Goal: Information Seeking & Learning: Learn about a topic

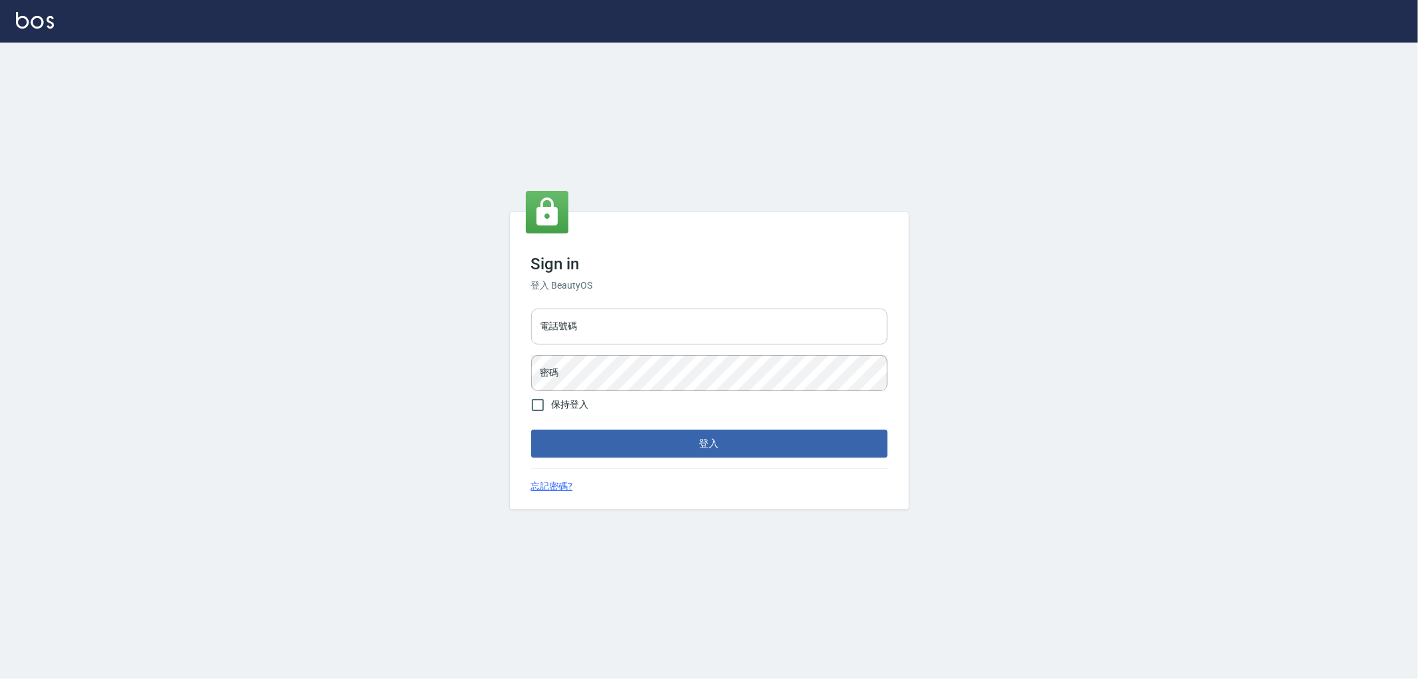
click at [580, 320] on input "電話號碼" at bounding box center [709, 326] width 356 height 36
type input "0910967130"
click at [531, 429] on button "登入" at bounding box center [709, 443] width 356 height 28
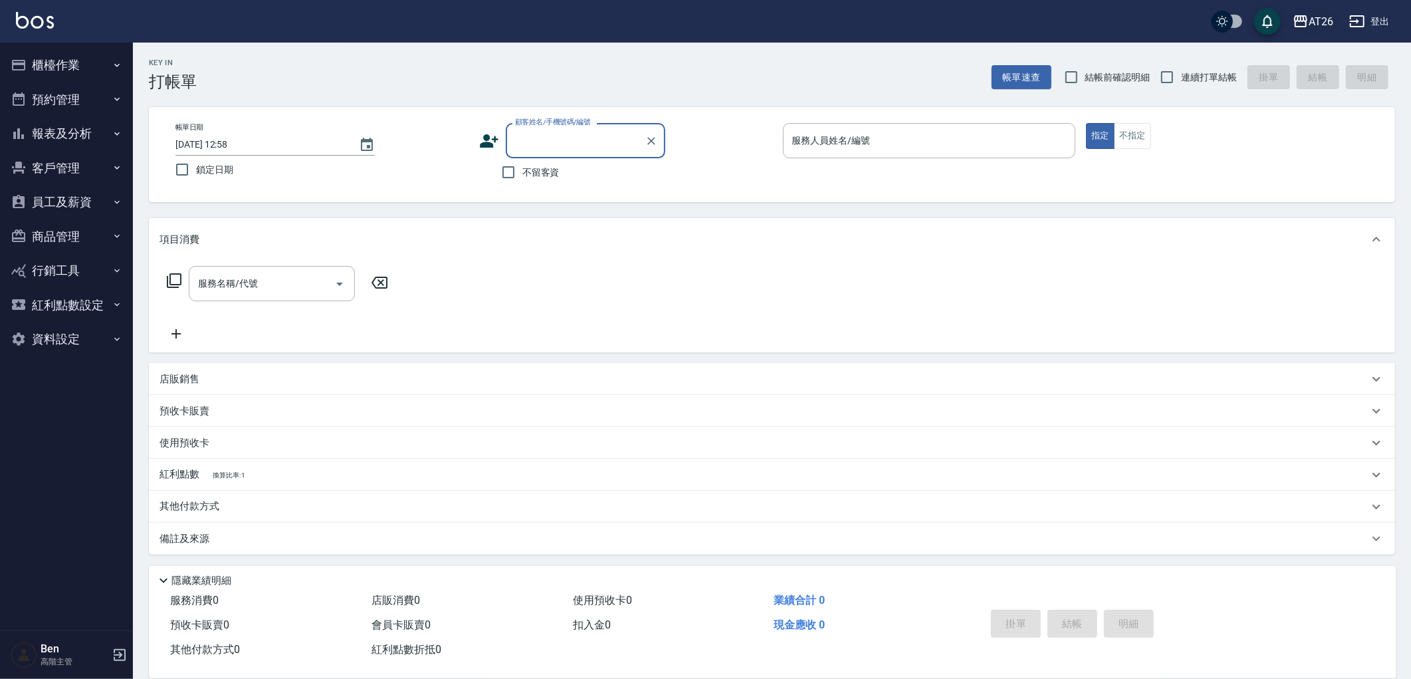
click at [1309, 16] on div "AT26" at bounding box center [1321, 21] width 25 height 17
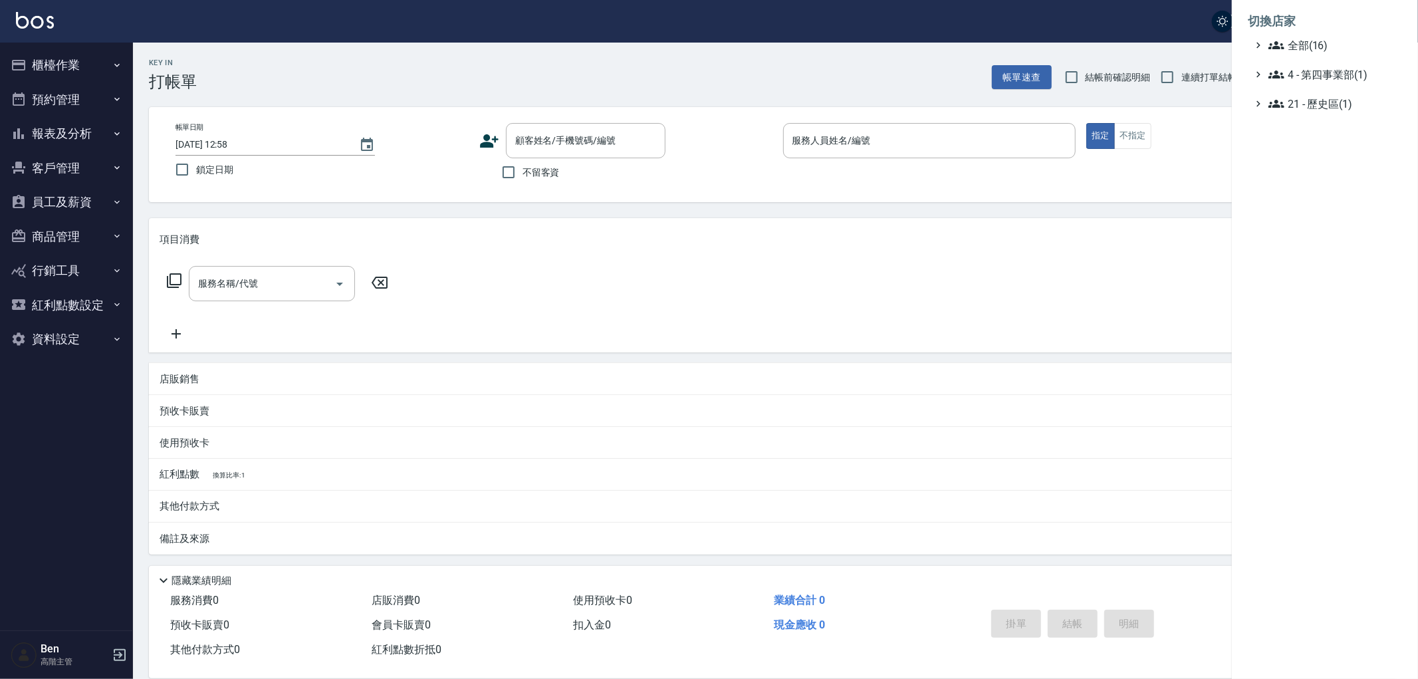
click at [1316, 35] on li "切換店家" at bounding box center [1324, 21] width 154 height 32
click at [1316, 49] on span "全部(16)" at bounding box center [1332, 45] width 128 height 16
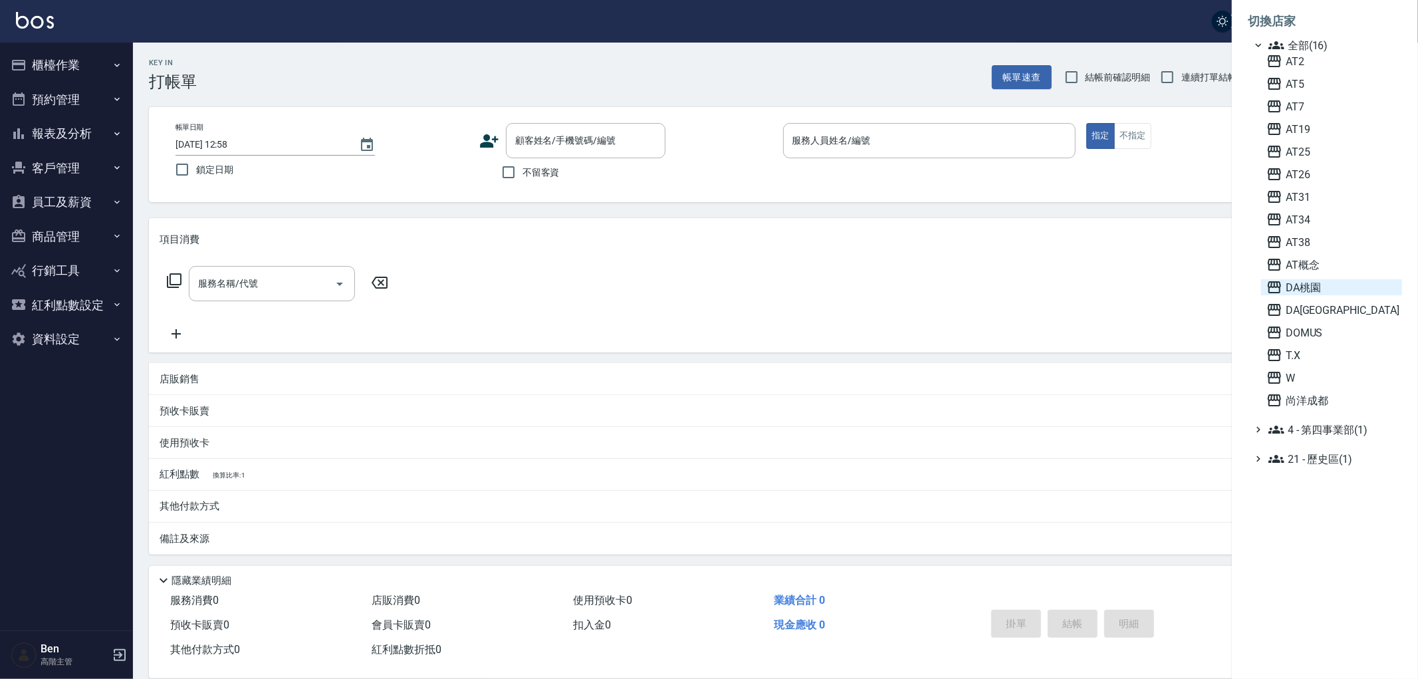
click at [1333, 282] on span "DA桃園" at bounding box center [1331, 287] width 130 height 16
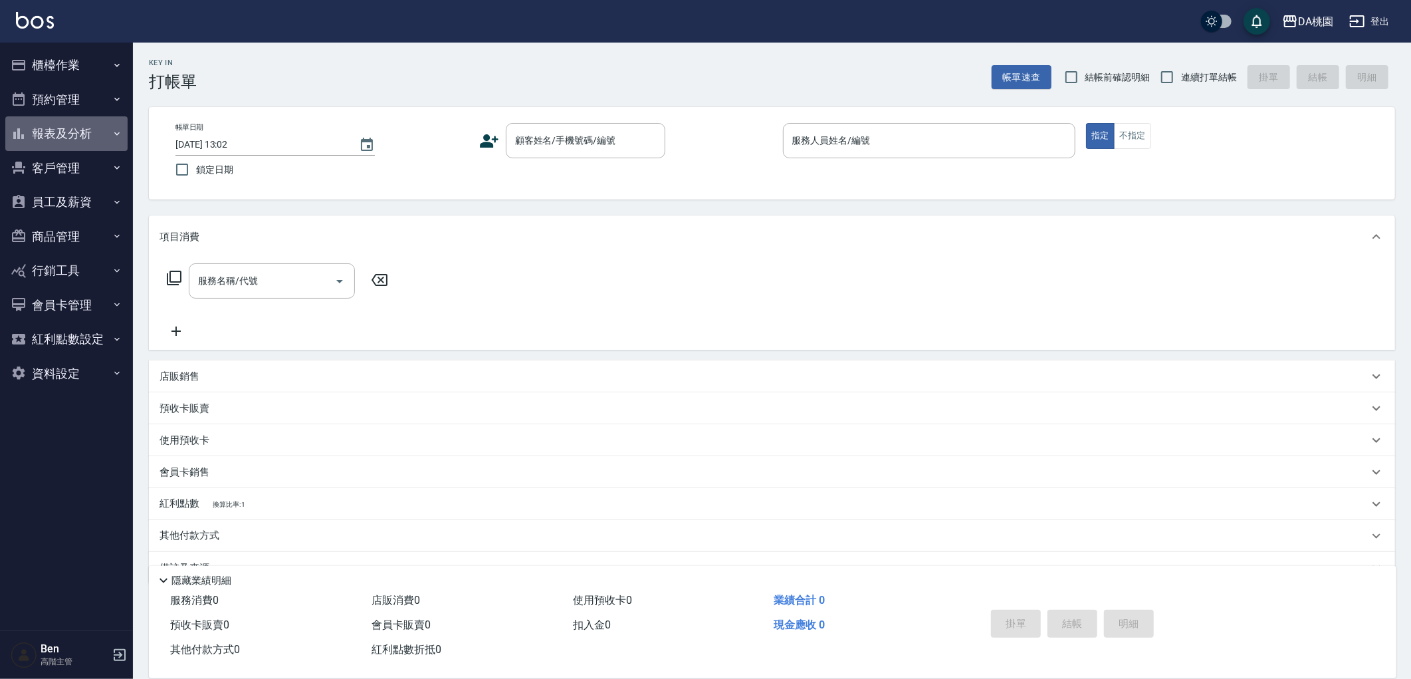
click at [76, 140] on button "報表及分析" at bounding box center [66, 133] width 122 height 35
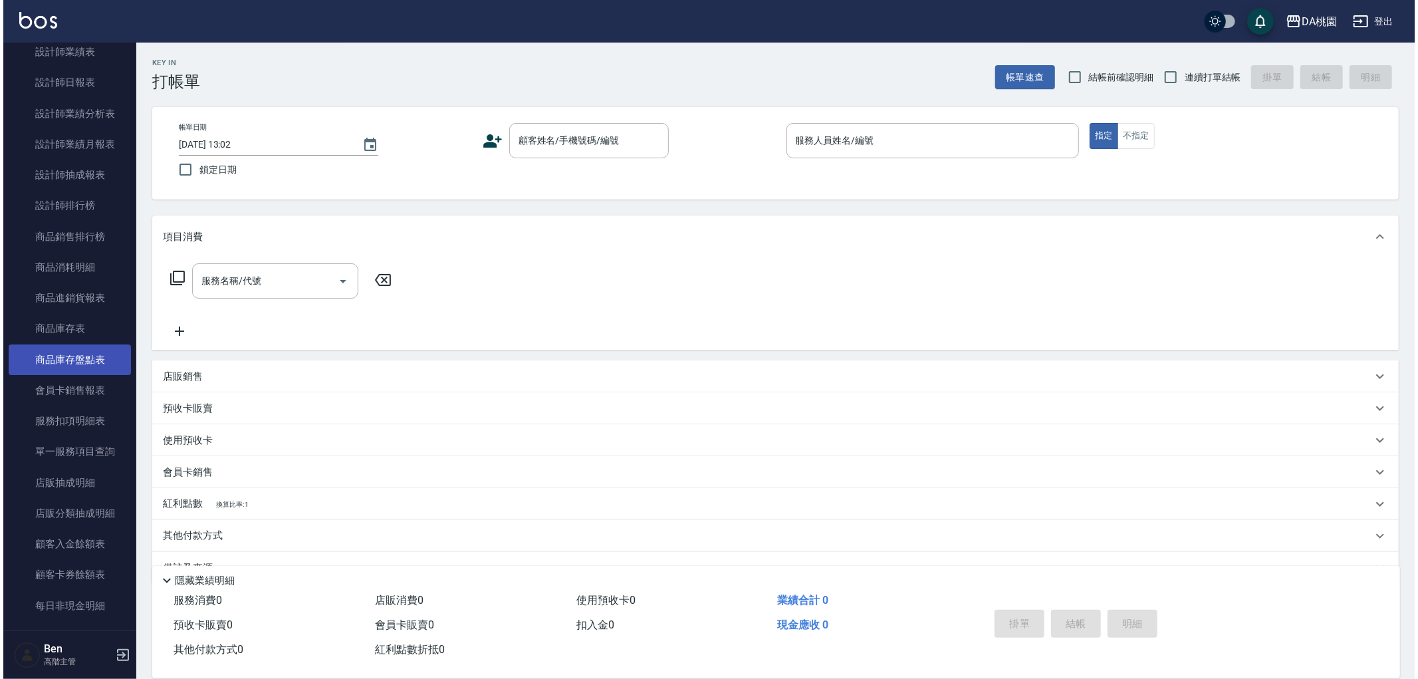
scroll to position [590, 0]
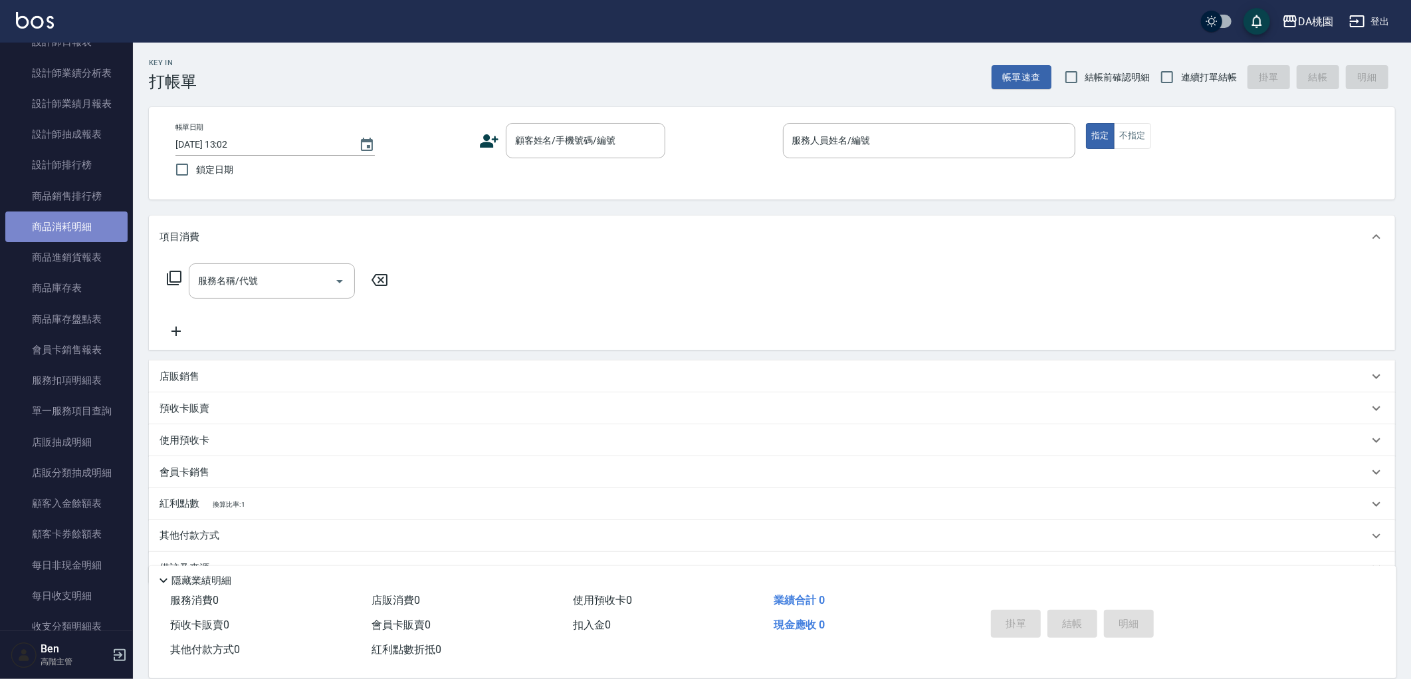
click at [74, 213] on link "商品消耗明細" at bounding box center [66, 226] width 122 height 31
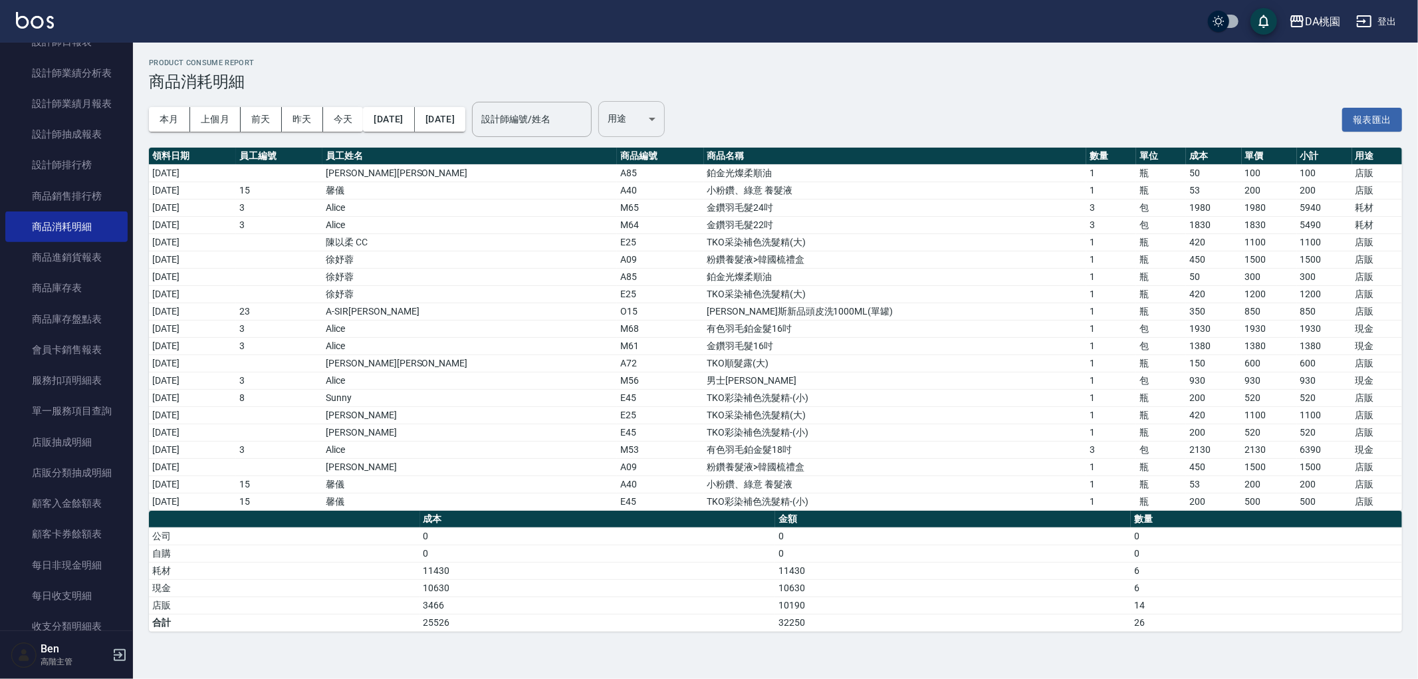
click at [683, 117] on body "DA桃園 登出 櫃檯作業 打帳單 帳單列表 掛單列表 座位開單 營業儀表板 現金收支登錄 高階收支登錄 材料自購登錄 每日結帳 排班表 現場電腦打卡 掃碼打卡…" at bounding box center [709, 339] width 1418 height 679
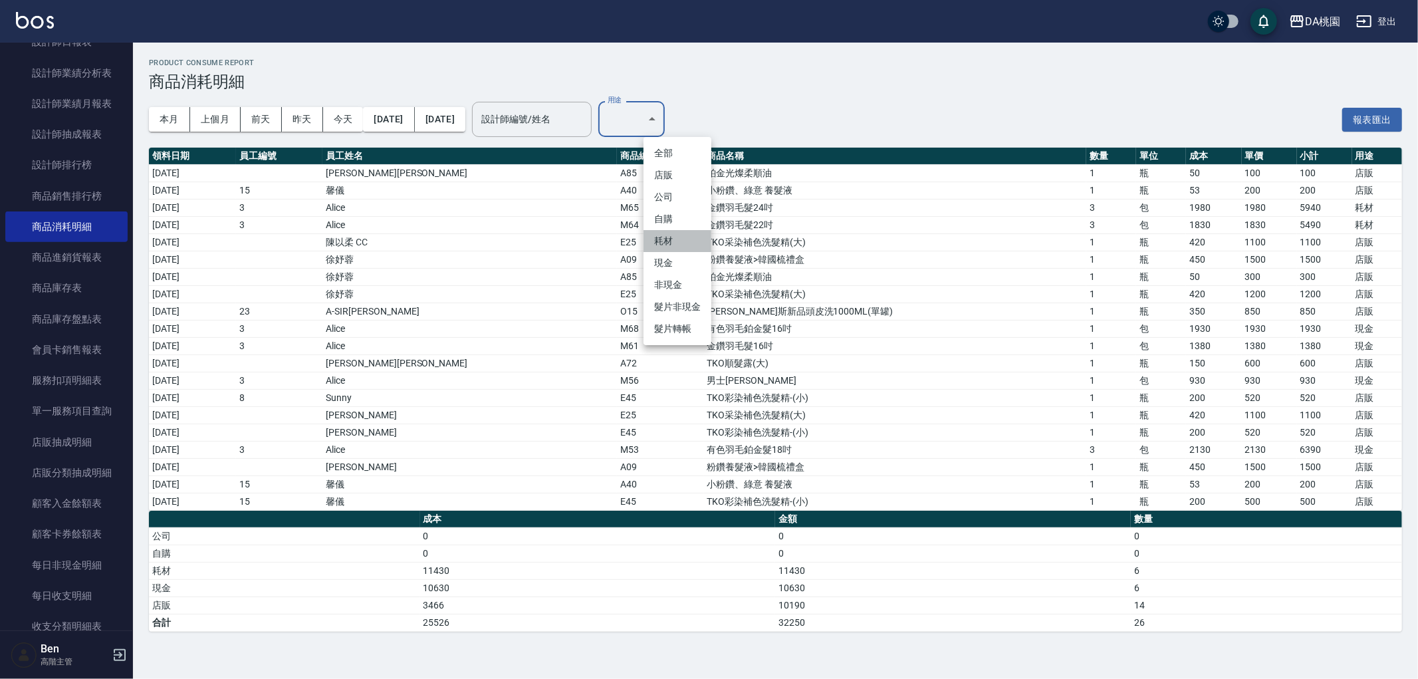
click at [666, 243] on li "耗材" at bounding box center [677, 241] width 68 height 22
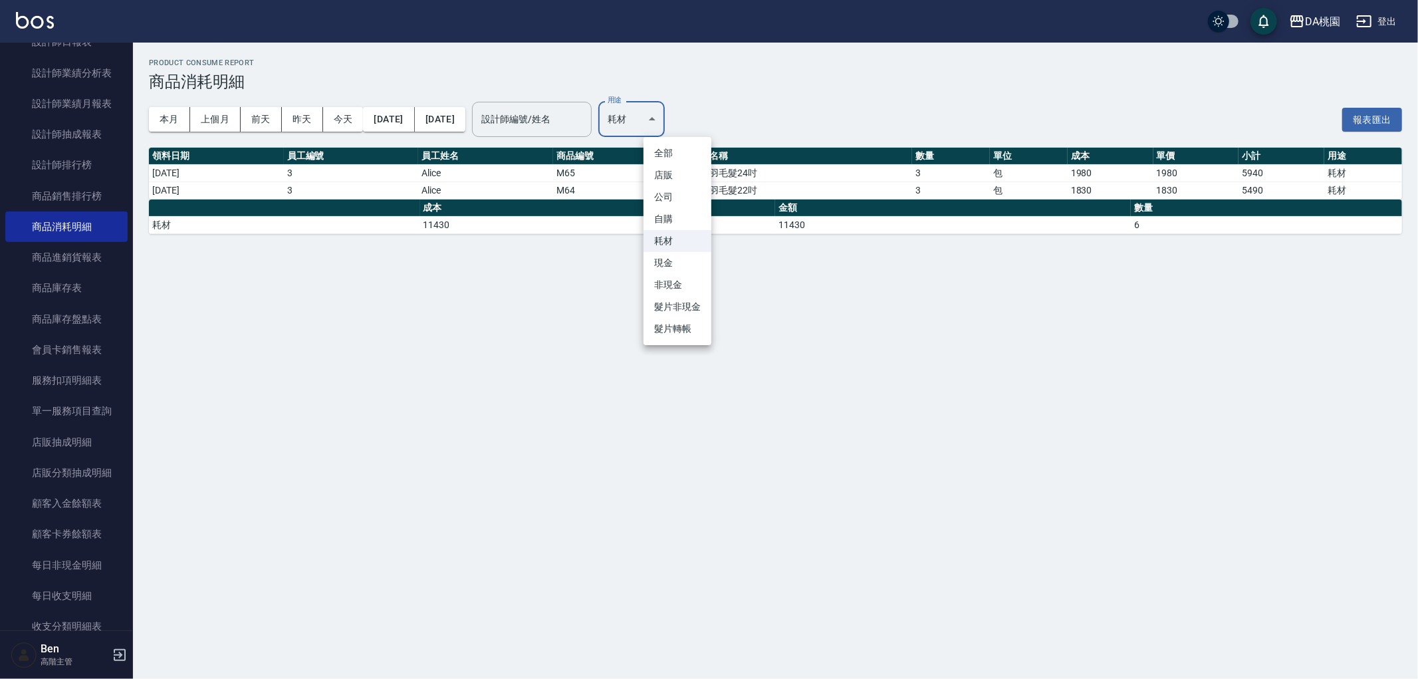
click at [669, 110] on body "DA桃園 登出 櫃檯作業 打帳單 帳單列表 掛單列表 座位開單 營業儀表板 現金收支登錄 高階收支登錄 材料自購登錄 每日結帳 排班表 現場電腦打卡 掃碼打卡…" at bounding box center [709, 339] width 1418 height 679
click at [674, 267] on li "現金" at bounding box center [677, 263] width 68 height 22
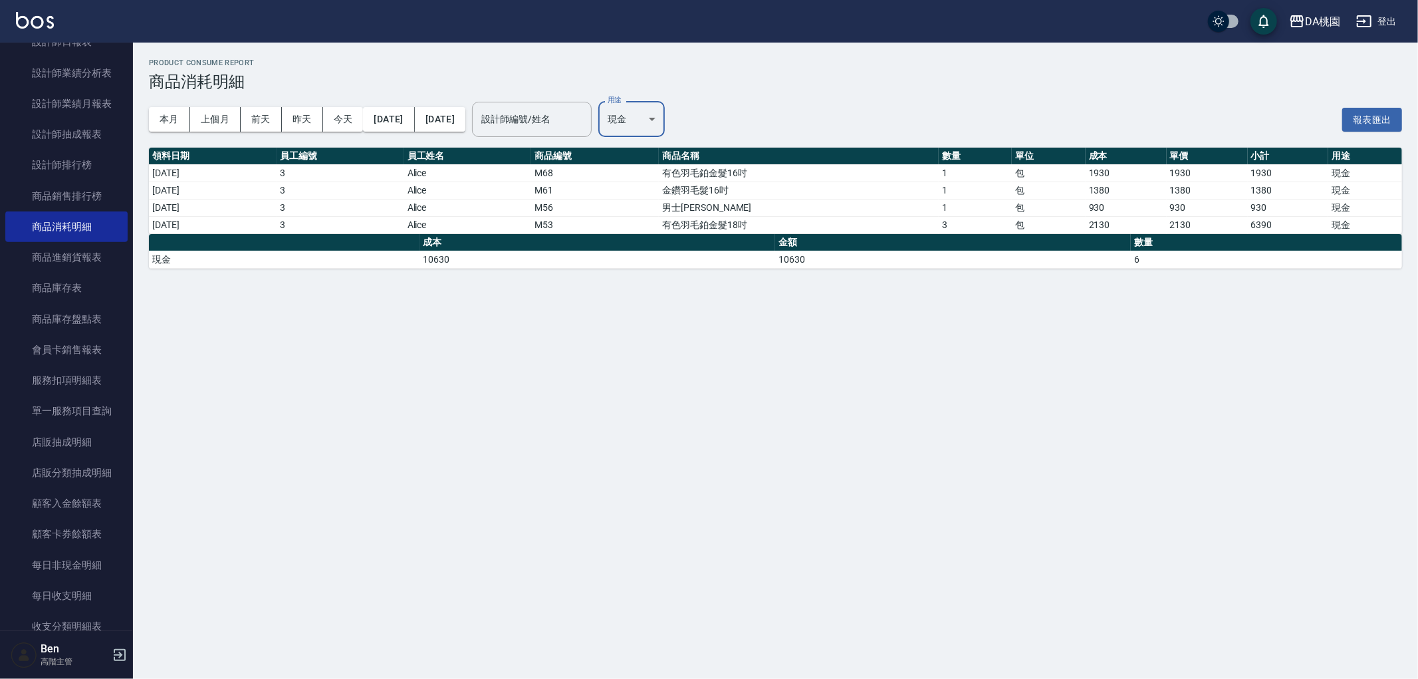
click at [681, 117] on body "DA桃園 登出 櫃檯作業 打帳單 帳單列表 掛單列表 座位開單 營業儀表板 現金收支登錄 高階收支登錄 材料自購登錄 每日結帳 排班表 現場電腦打卡 掃碼打卡…" at bounding box center [709, 339] width 1418 height 679
click at [670, 240] on li "耗材" at bounding box center [677, 241] width 68 height 22
type input "耗材"
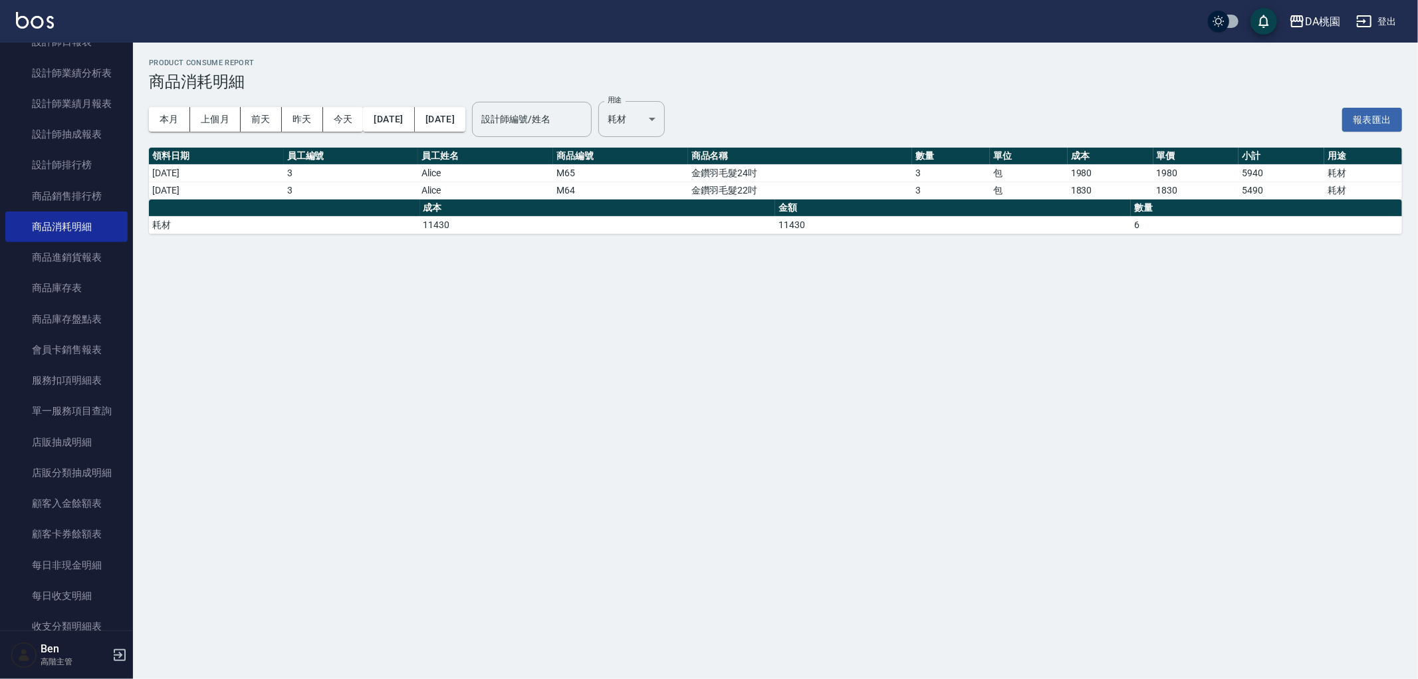
click at [691, 337] on div "Product Consume Report 商品消耗明細 本月 上個月 前天 昨天 今天 2025/10/01 2025/10/10 設計師編號/姓名 設計…" at bounding box center [709, 339] width 1418 height 679
click at [1334, 21] on div "DA桃園" at bounding box center [1322, 21] width 35 height 17
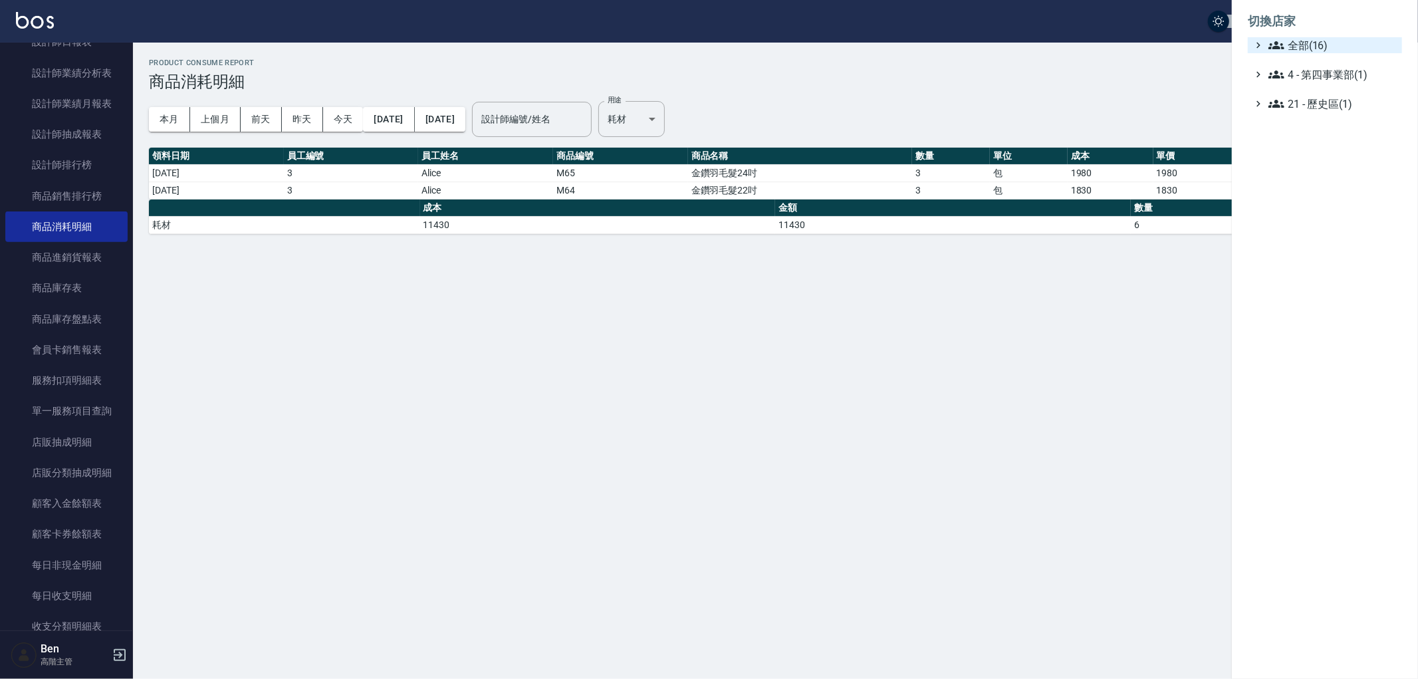
click at [1327, 43] on span "全部(16)" at bounding box center [1332, 45] width 128 height 16
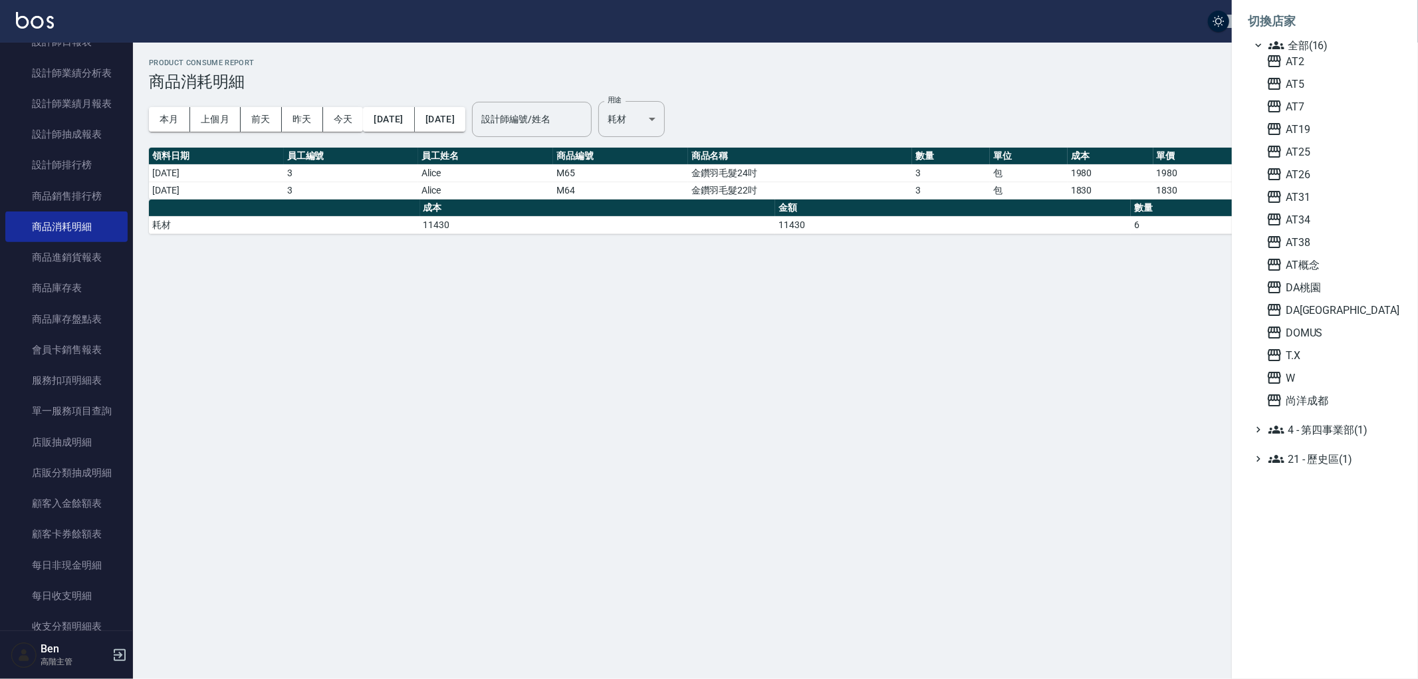
click at [1323, 116] on div "AT2 AT5 AT7 AT19 AT25 AT26 AT31 AT34 AT38 AT概念 DA桃園 DA蘆洲 DOMUS T.X W 尚洋成都" at bounding box center [1331, 230] width 141 height 355
click at [1321, 98] on span "AT7" at bounding box center [1331, 106] width 130 height 16
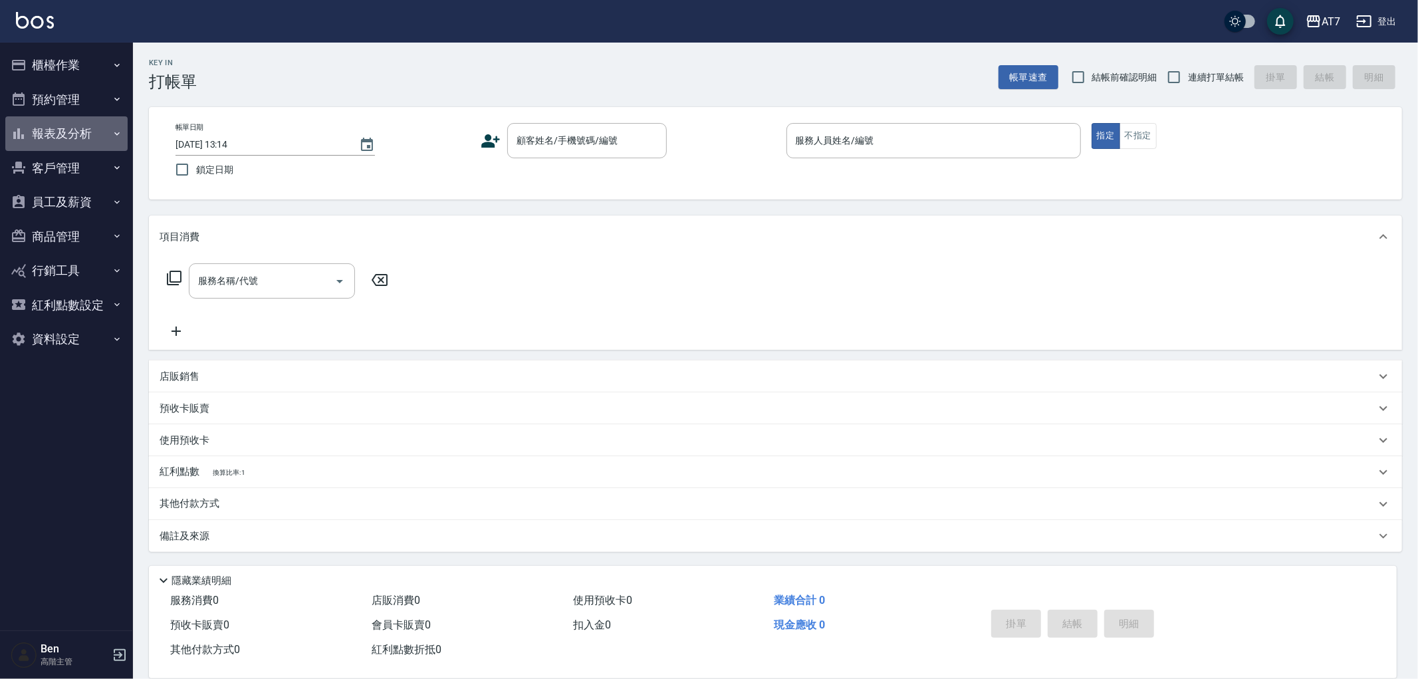
click at [69, 134] on button "報表及分析" at bounding box center [66, 133] width 122 height 35
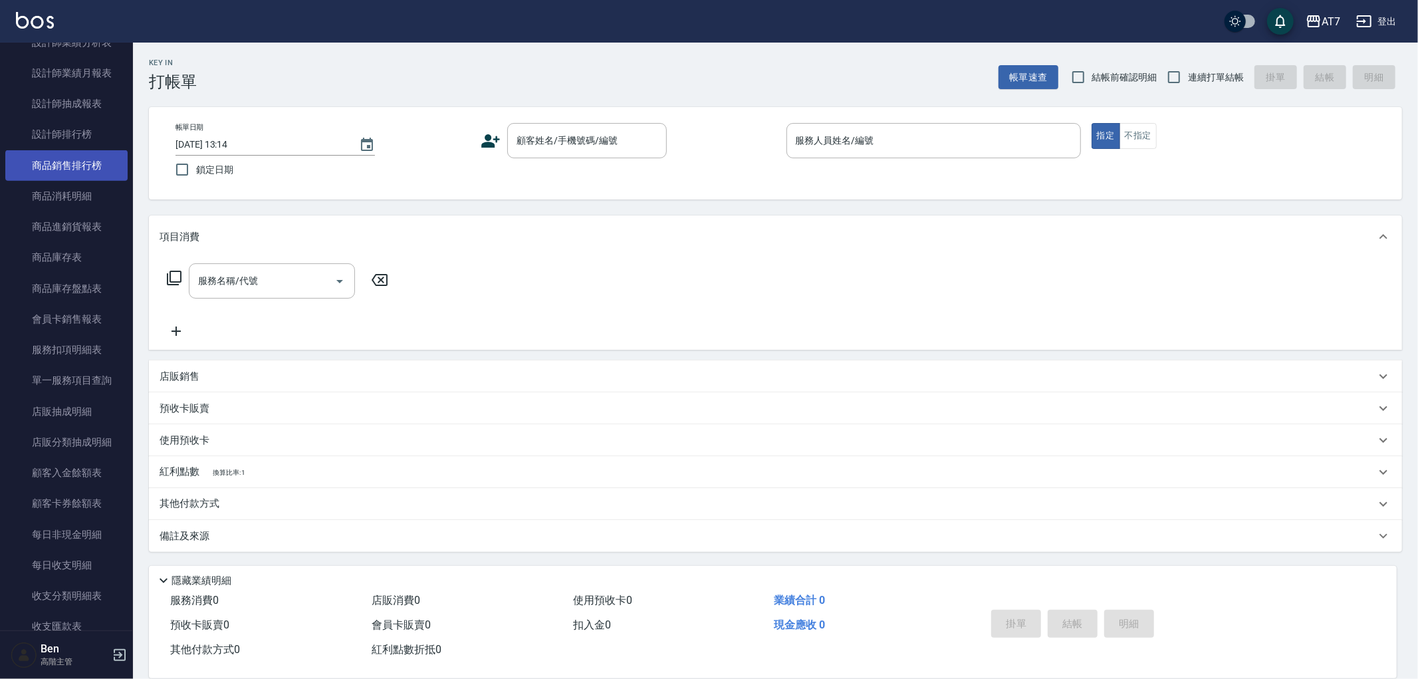
scroll to position [590, 0]
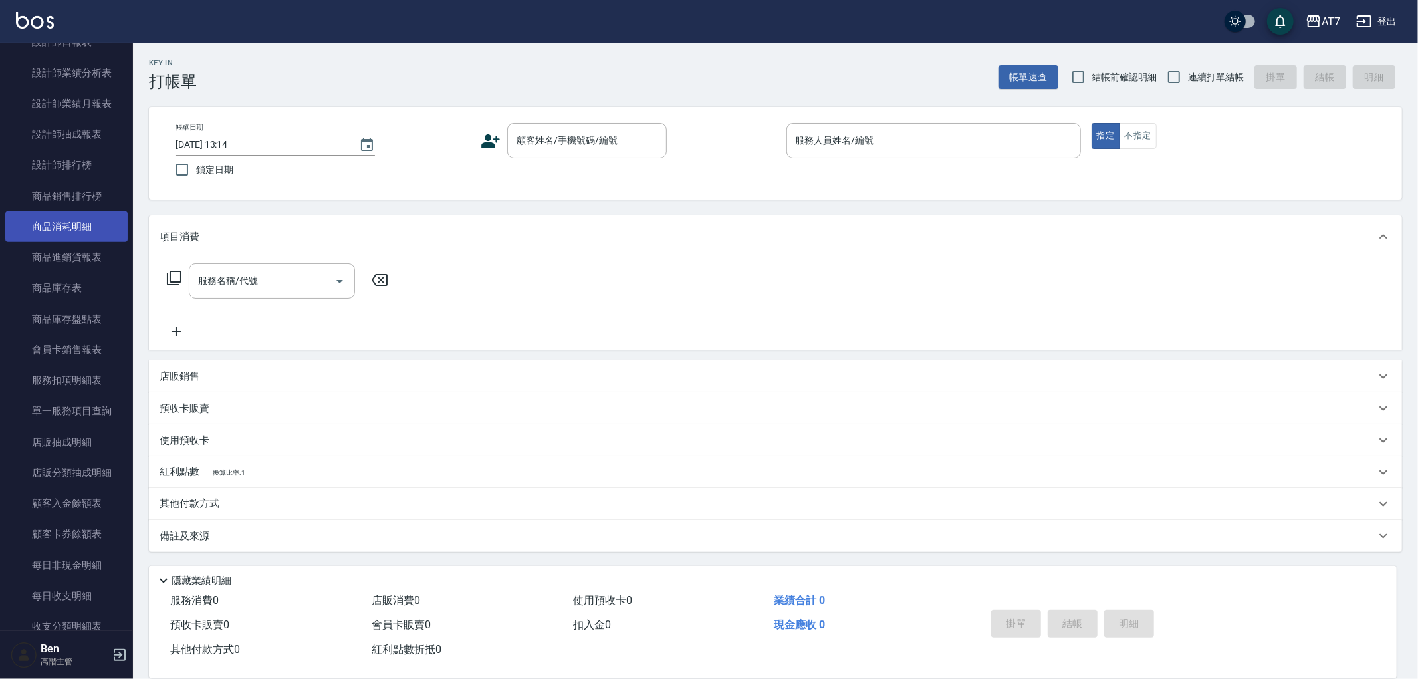
click at [78, 219] on link "商品消耗明細" at bounding box center [66, 226] width 122 height 31
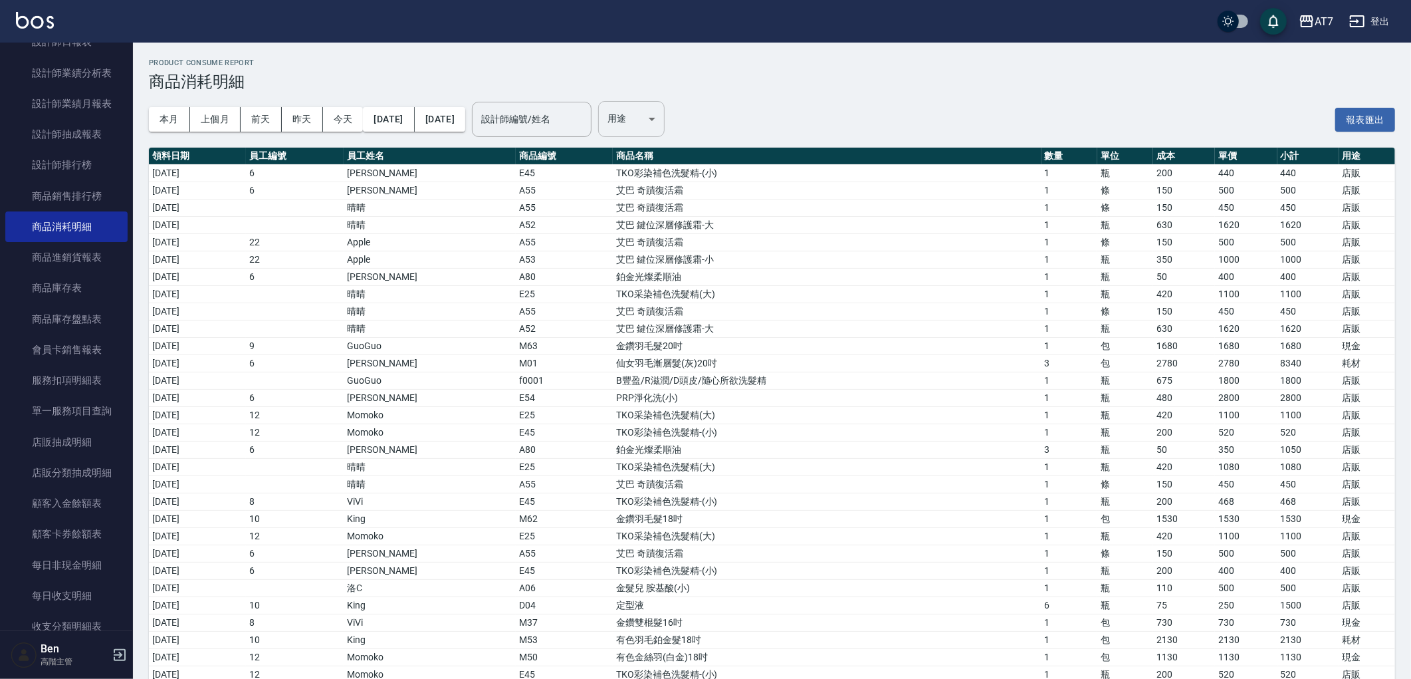
click at [686, 110] on body "AT7 登出 櫃檯作業 打帳單 帳單列表 掛單列表 座位開單 營業儀表板 現金收支登錄 高階收支登錄 材料自購登錄 每日結帳 排班表 現場電腦打卡 掃碼打卡 …" at bounding box center [705, 660] width 1411 height 1321
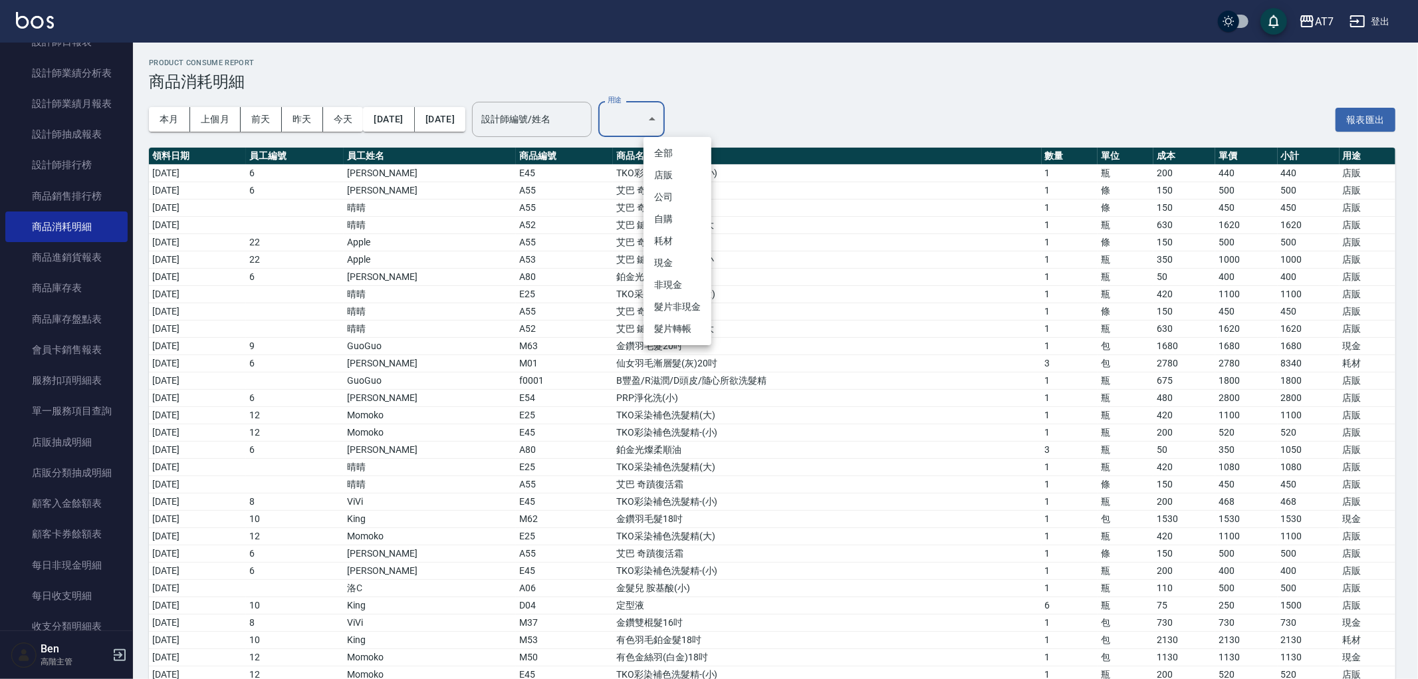
click at [667, 251] on li "耗材" at bounding box center [677, 241] width 68 height 22
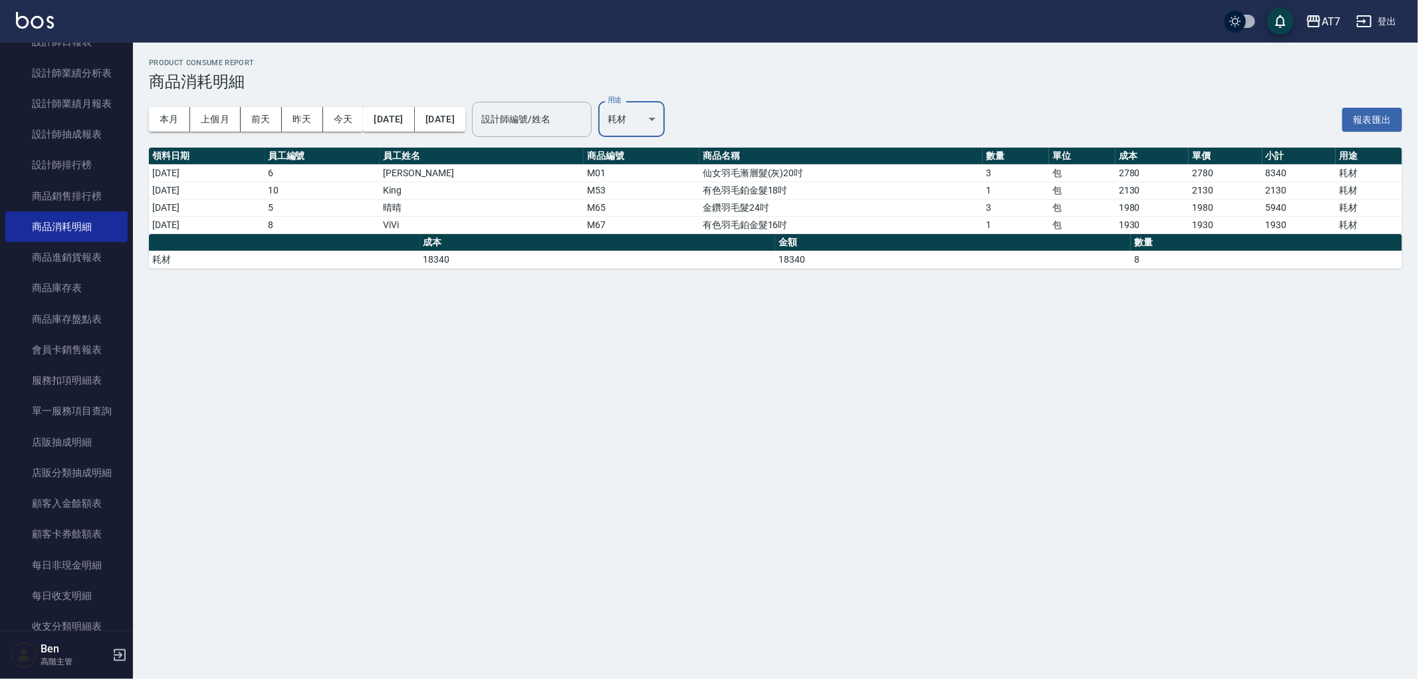
click at [688, 112] on body "AT7 登出 櫃檯作業 打帳單 帳單列表 掛單列表 座位開單 營業儀表板 現金收支登錄 高階收支登錄 材料自購登錄 每日結帳 排班表 現場電腦打卡 掃碼打卡 …" at bounding box center [709, 339] width 1418 height 679
click at [680, 255] on li "現金" at bounding box center [677, 263] width 68 height 22
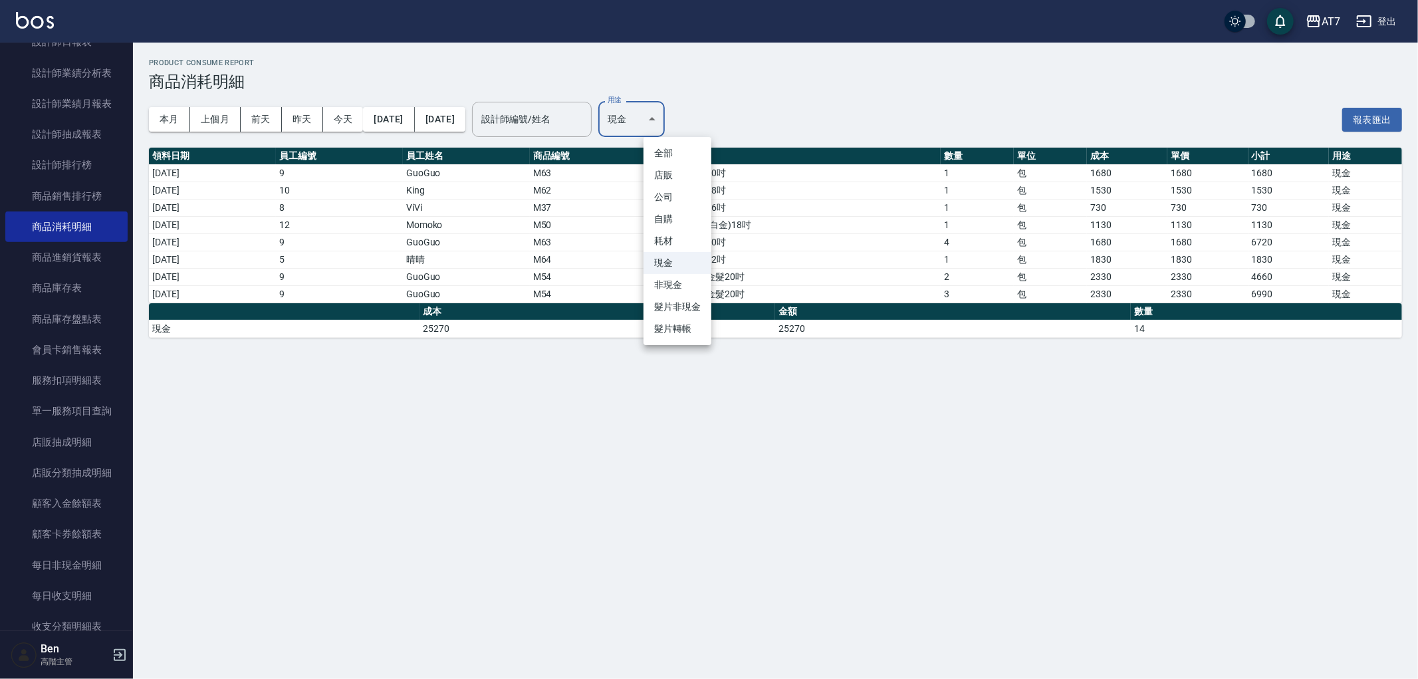
click at [651, 101] on body "AT7 登出 櫃檯作業 打帳單 帳單列表 掛單列表 座位開單 營業儀表板 現金收支登錄 高階收支登錄 材料自購登錄 每日結帳 排班表 現場電腦打卡 掃碼打卡 …" at bounding box center [709, 339] width 1418 height 679
click at [696, 243] on li "耗材" at bounding box center [677, 241] width 68 height 22
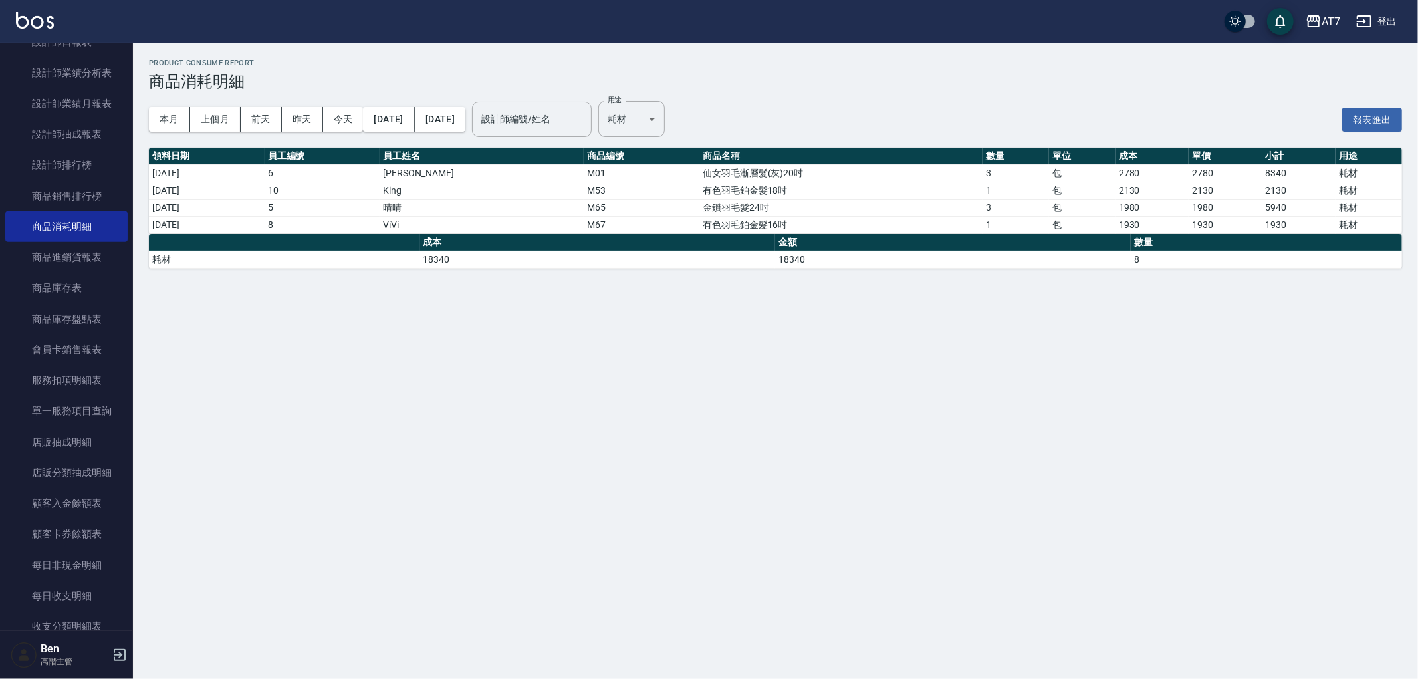
click at [665, 100] on div "本月 上個月 前天 昨天 今天 2025/10/01 2025/10/10 設計師編號/姓名 設計師編號/姓名 用途 耗材 耗材 用途" at bounding box center [407, 119] width 516 height 56
click at [685, 117] on body "AT7 登出 櫃檯作業 打帳單 帳單列表 掛單列表 座位開單 營業儀表板 現金收支登錄 高階收支登錄 材料自購登錄 每日結帳 排班表 現場電腦打卡 掃碼打卡 …" at bounding box center [709, 339] width 1418 height 679
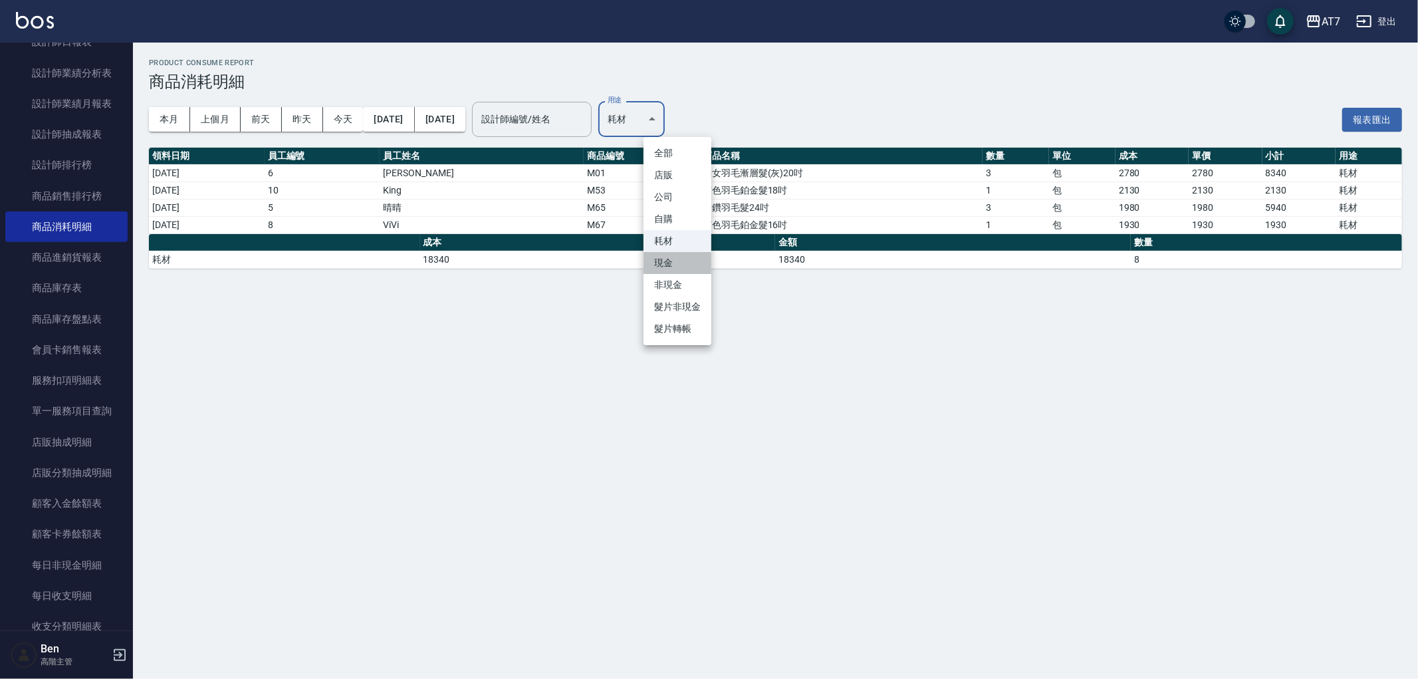
click at [675, 264] on li "現金" at bounding box center [677, 263] width 68 height 22
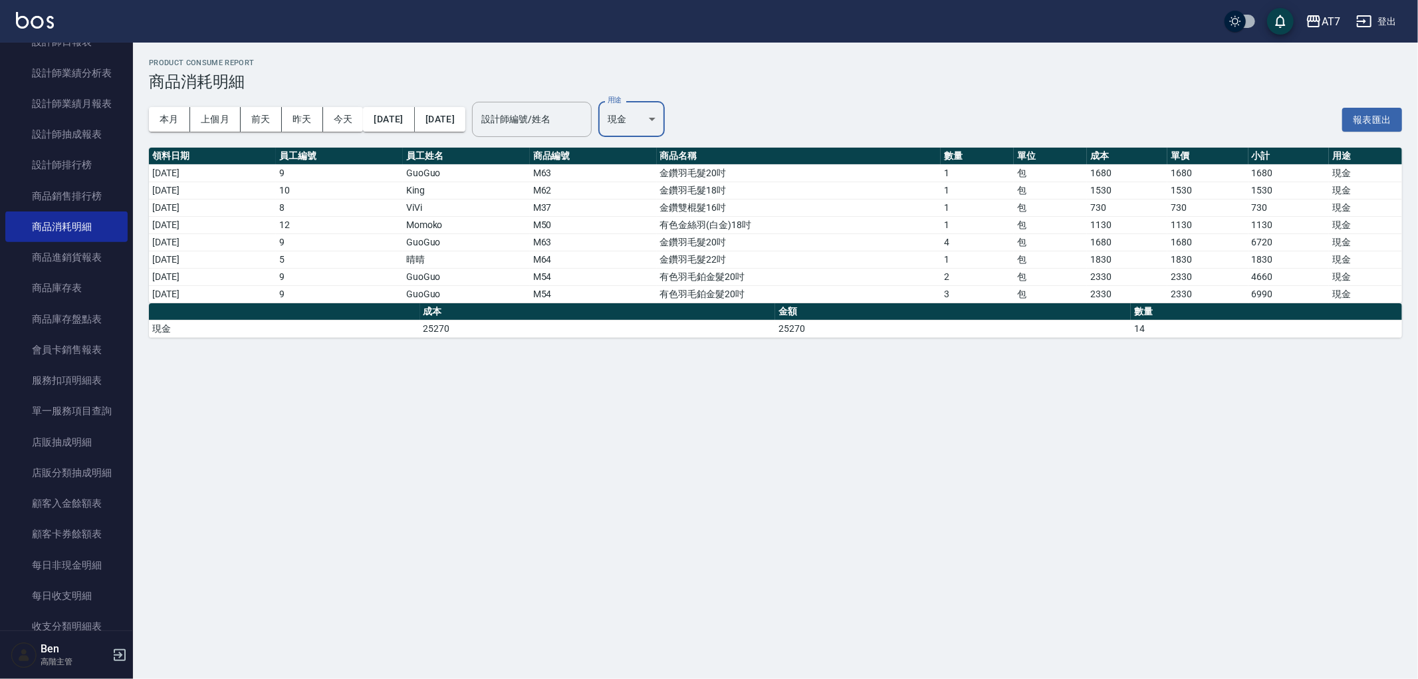
click at [679, 120] on body "AT7 登出 櫃檯作業 打帳單 帳單列表 掛單列表 座位開單 營業儀表板 現金收支登錄 高階收支登錄 材料自購登錄 每日結帳 排班表 現場電腦打卡 掃碼打卡 …" at bounding box center [709, 339] width 1418 height 679
click at [674, 248] on li "耗材" at bounding box center [677, 241] width 68 height 22
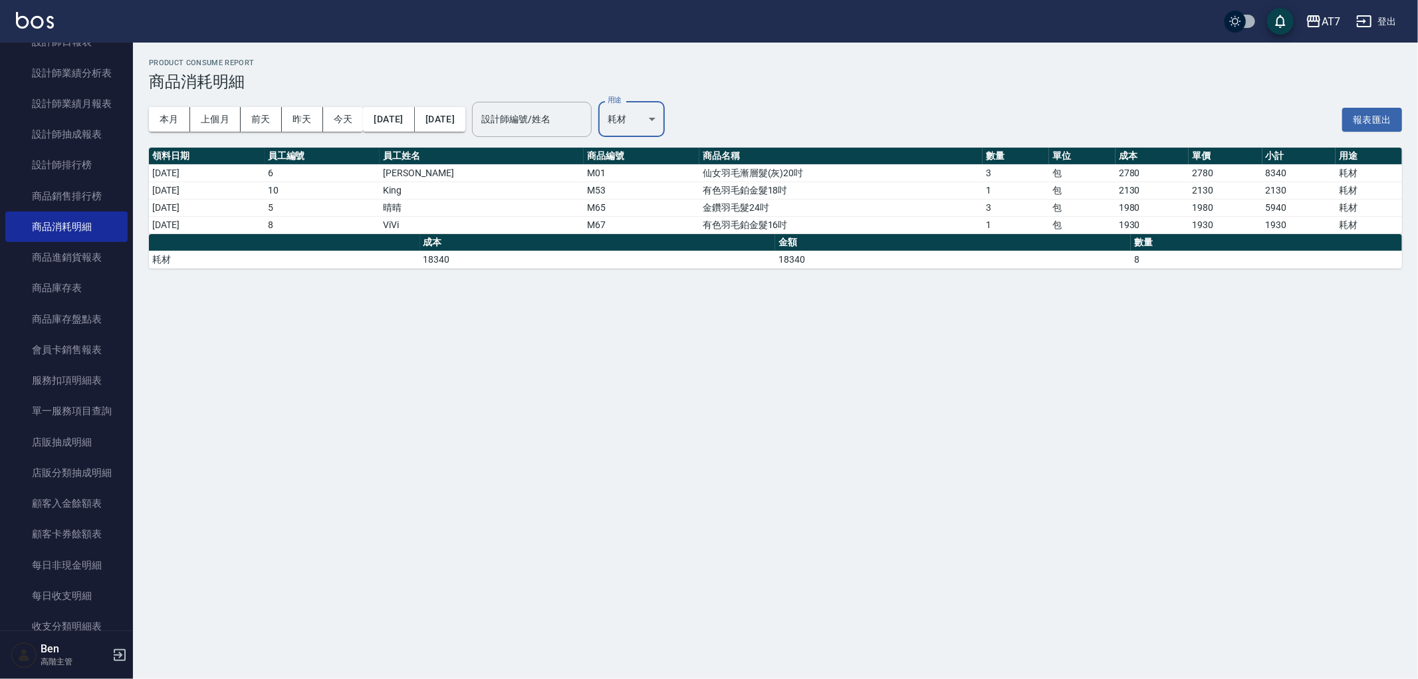
click at [661, 115] on body "AT7 登出 櫃檯作業 打帳單 帳單列表 掛單列表 座位開單 營業儀表板 現金收支登錄 高階收支登錄 材料自購登錄 每日結帳 排班表 現場電腦打卡 掃碼打卡 …" at bounding box center [709, 339] width 1418 height 679
click at [667, 261] on li "現金" at bounding box center [677, 263] width 68 height 22
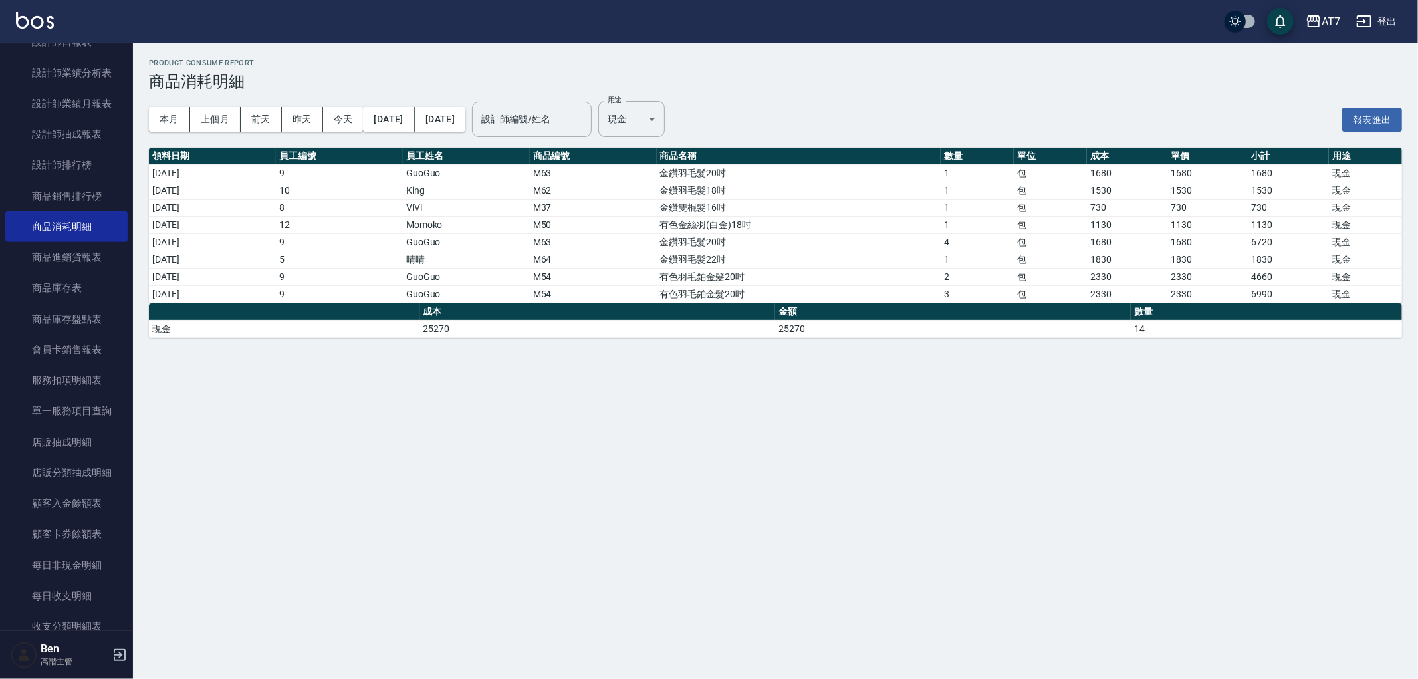
click at [855, 455] on div "Product Consume Report 商品消耗明細 本月 上個月 前天 昨天 今天 2025/10/01 2025/10/10 設計師編號/姓名 設計…" at bounding box center [709, 339] width 1418 height 679
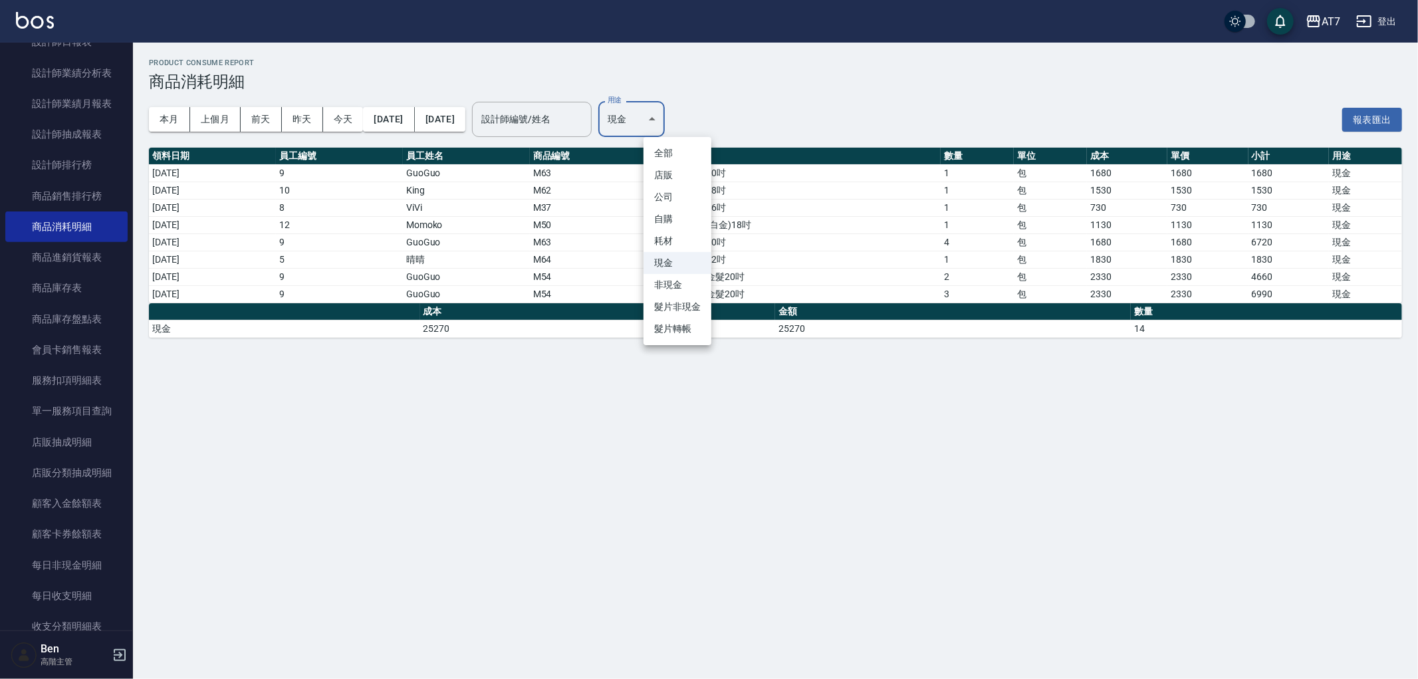
click at [658, 123] on body "AT7 登出 櫃檯作業 打帳單 帳單列表 掛單列表 座位開單 營業儀表板 現金收支登錄 高階收支登錄 材料自購登錄 每日結帳 排班表 現場電腦打卡 掃碼打卡 …" at bounding box center [709, 339] width 1418 height 679
click at [668, 237] on li "耗材" at bounding box center [677, 241] width 68 height 22
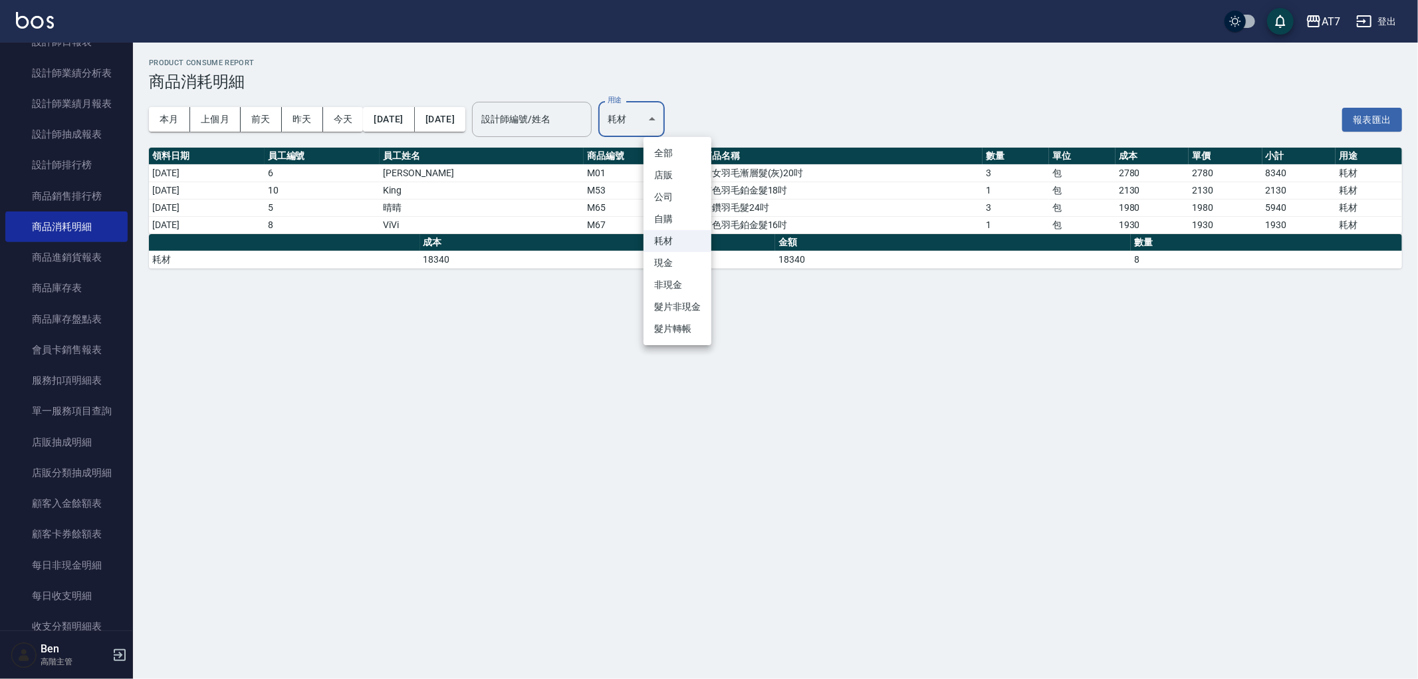
click at [692, 136] on body "AT7 登出 櫃檯作業 打帳單 帳單列表 掛單列表 座位開單 營業儀表板 現金收支登錄 高階收支登錄 材料自購登錄 每日結帳 排班表 現場電腦打卡 掃碼打卡 …" at bounding box center [709, 339] width 1418 height 679
click at [669, 261] on li "現金" at bounding box center [677, 263] width 68 height 22
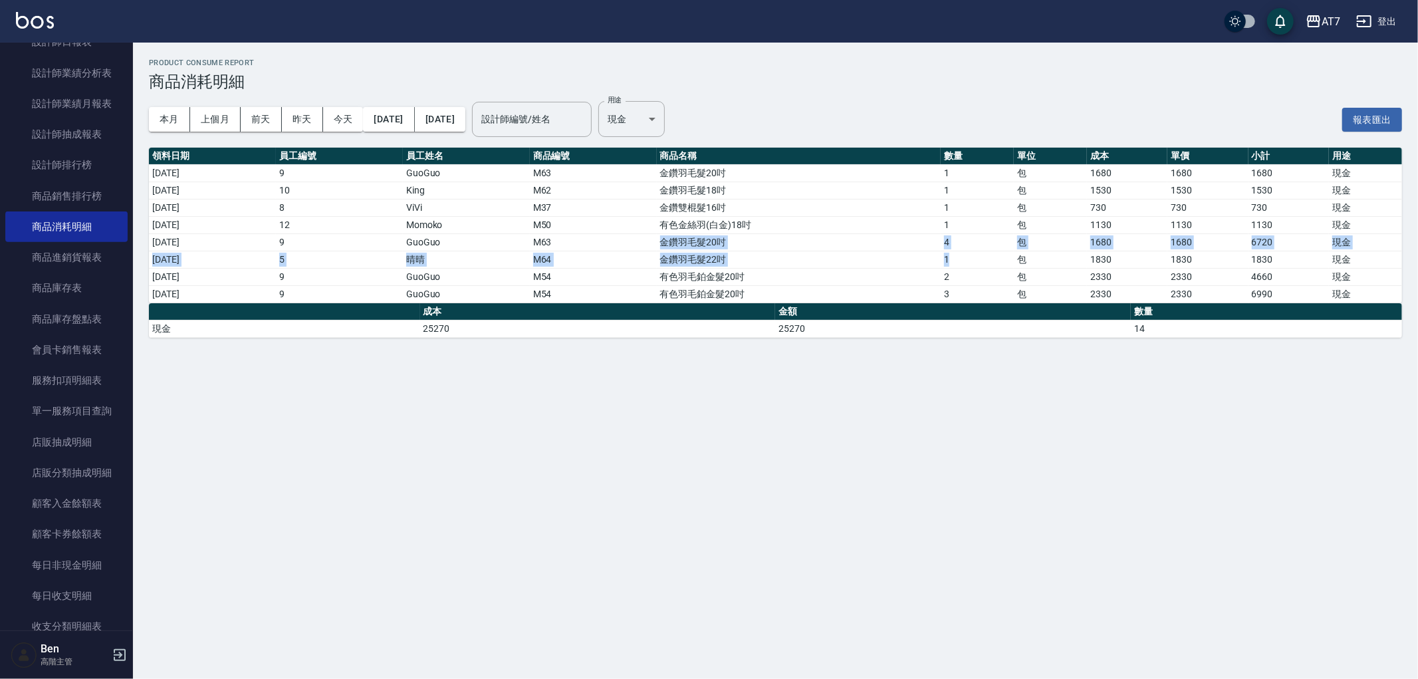
drag, startPoint x: 683, startPoint y: 249, endPoint x: 1019, endPoint y: 251, distance: 336.3
click at [1019, 251] on tbody "2025/10/04 9 GuoGuo M63 金鑽羽毛髮20吋 1 包 1680 1680 1680 現金 2025/10/05 10 King 　 M62…" at bounding box center [775, 233] width 1253 height 138
click at [909, 244] on td "金鑽羽毛髮20吋" at bounding box center [799, 241] width 284 height 17
drag, startPoint x: 671, startPoint y: 257, endPoint x: 1044, endPoint y: 253, distance: 372.9
click at [1044, 253] on tr "2025/10/08 5 晴晴 M64 金鑽羽毛髮22吋 1 包 1830 1830 1830 現金" at bounding box center [775, 259] width 1253 height 17
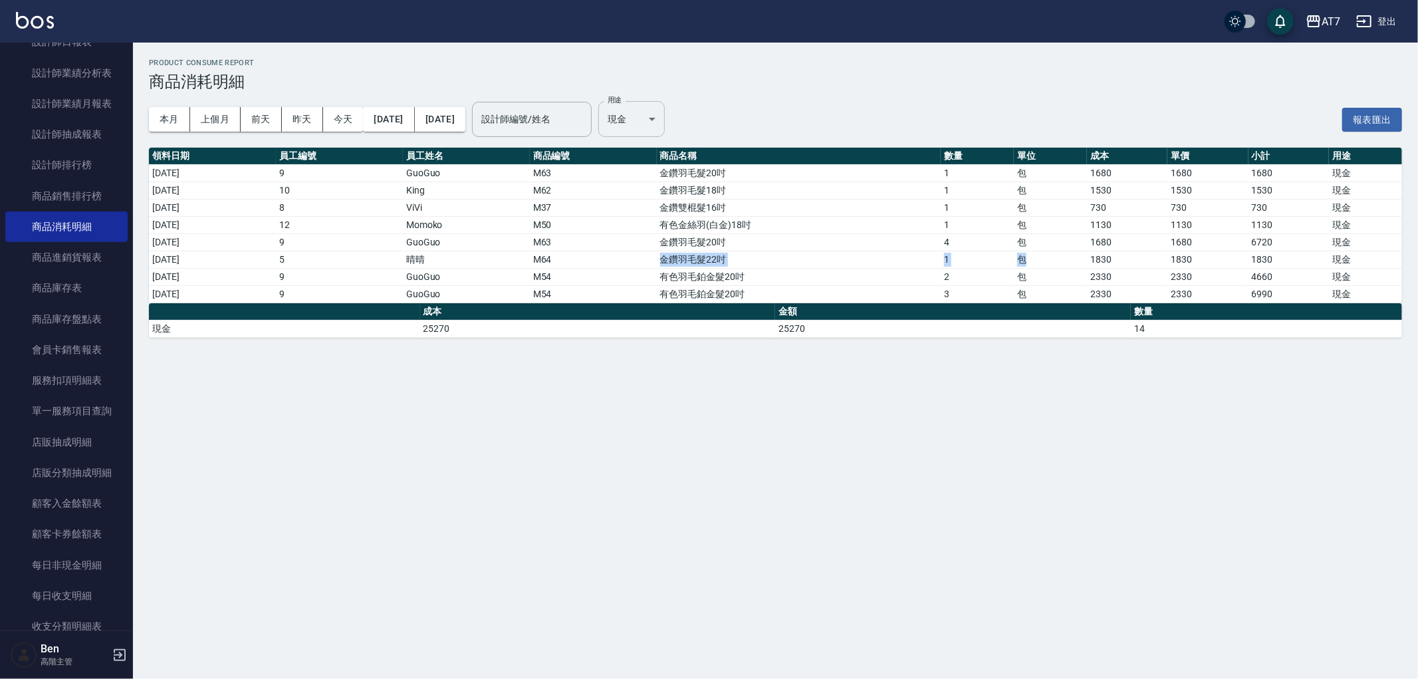
click at [689, 110] on body "AT7 登出 櫃檯作業 打帳單 帳單列表 掛單列表 座位開單 營業儀表板 現金收支登錄 高階收支登錄 材料自購登錄 每日結帳 排班表 現場電腦打卡 掃碼打卡 …" at bounding box center [709, 339] width 1418 height 679
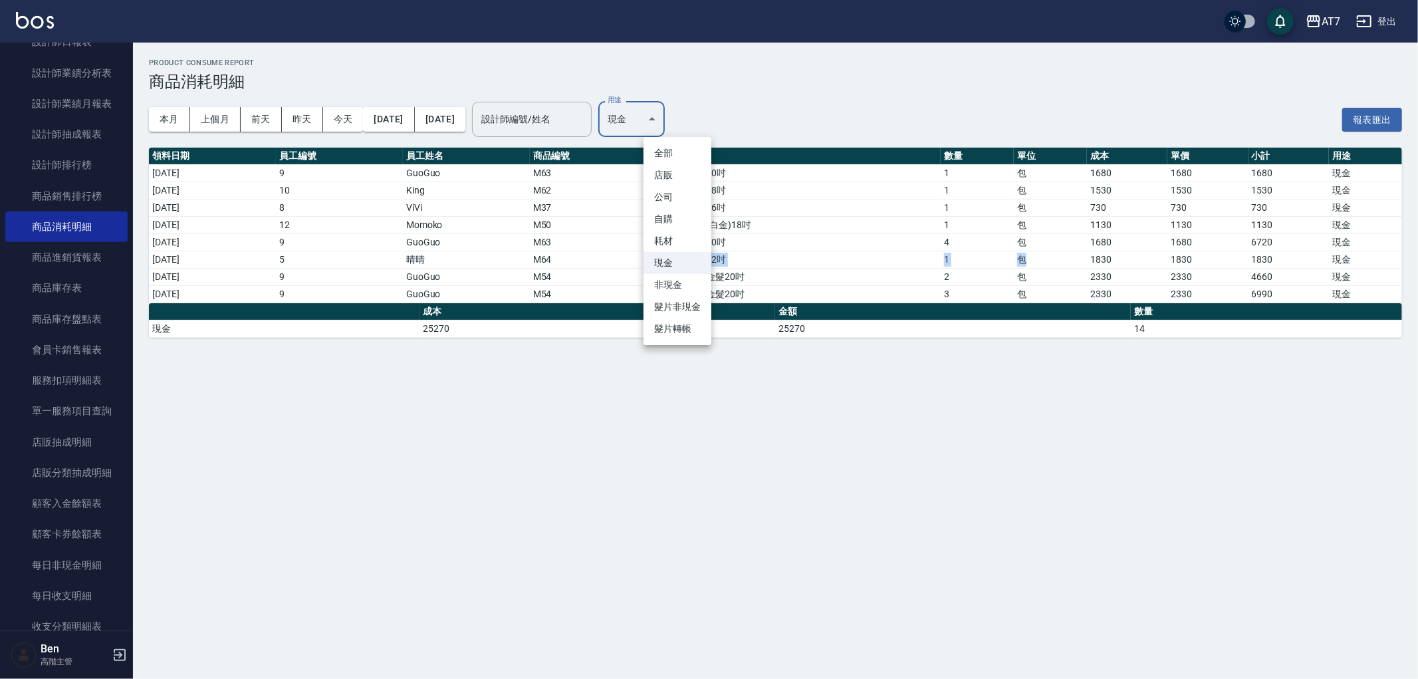
click at [665, 240] on li "耗材" at bounding box center [677, 241] width 68 height 22
type input "耗材"
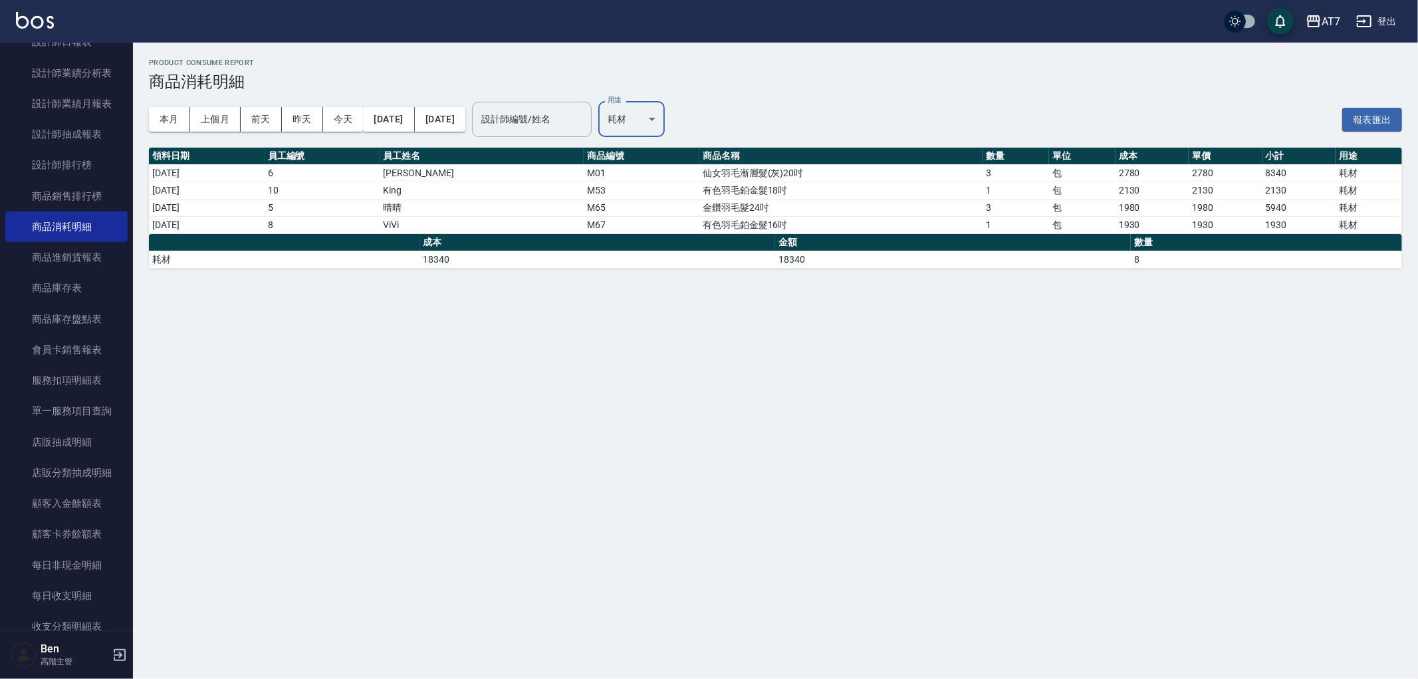
click at [1326, 20] on div "AT7" at bounding box center [1330, 21] width 19 height 17
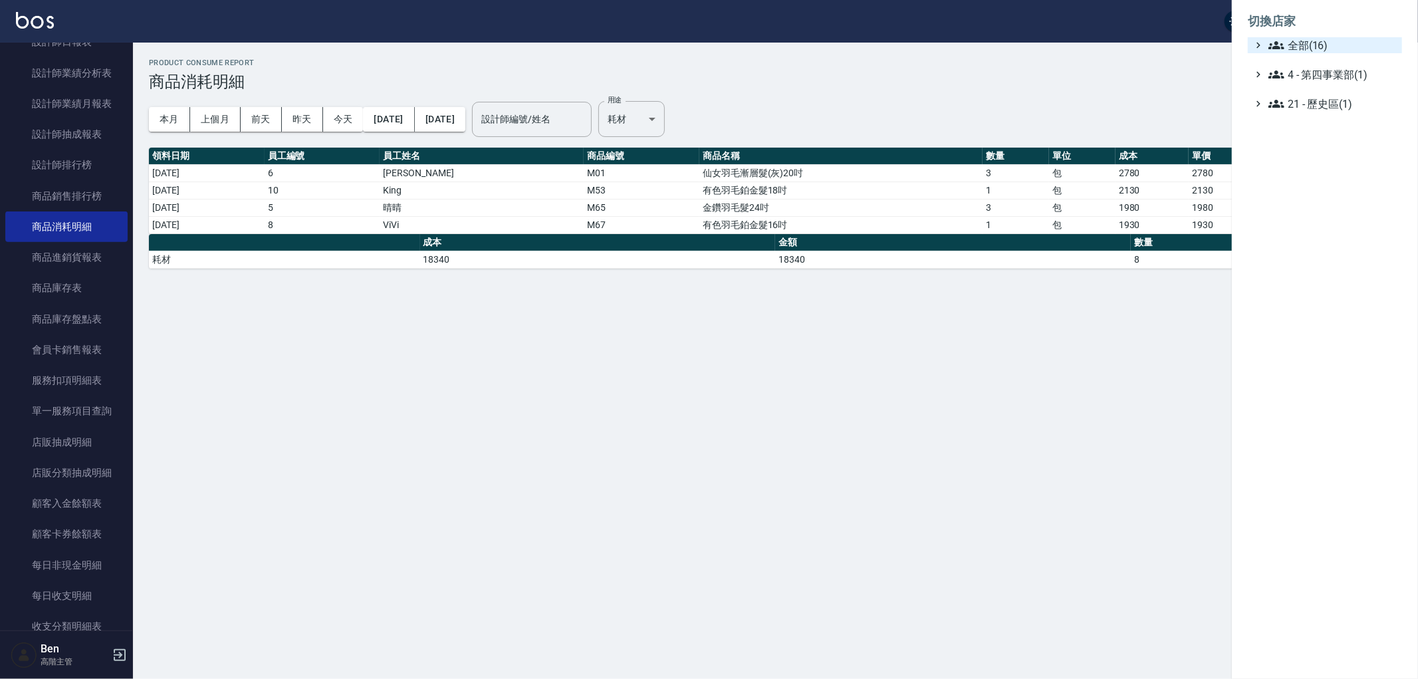
click at [1325, 44] on span "全部(16)" at bounding box center [1332, 45] width 128 height 16
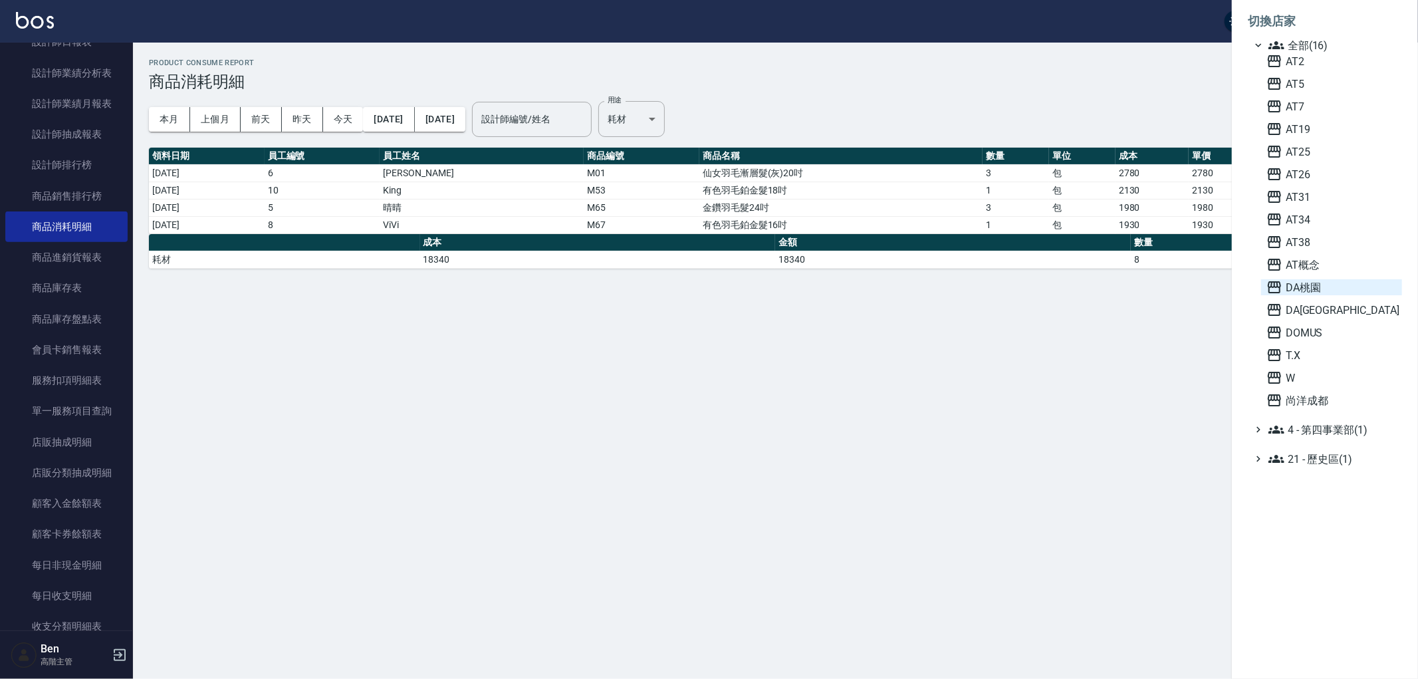
click at [1321, 288] on span "DA桃園" at bounding box center [1331, 287] width 130 height 16
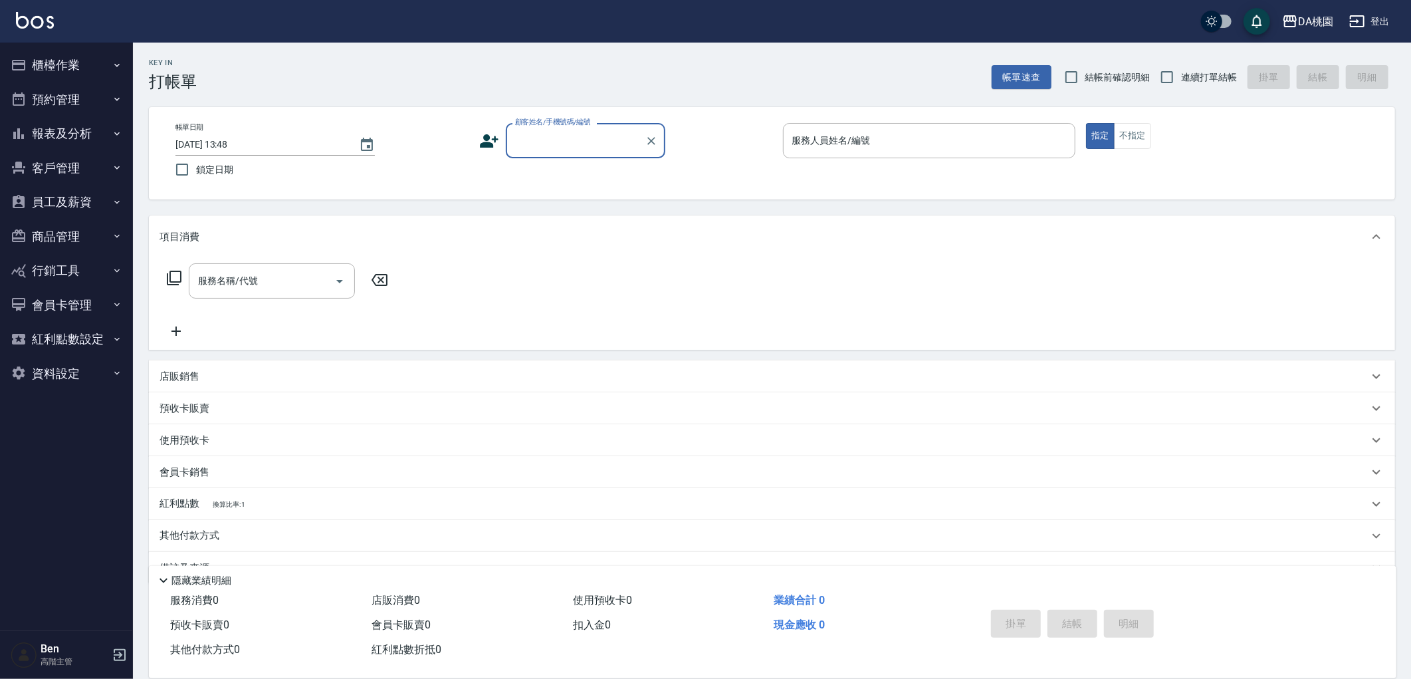
drag, startPoint x: 68, startPoint y: 122, endPoint x: 61, endPoint y: 160, distance: 38.5
click at [68, 122] on button "報表及分析" at bounding box center [66, 133] width 122 height 35
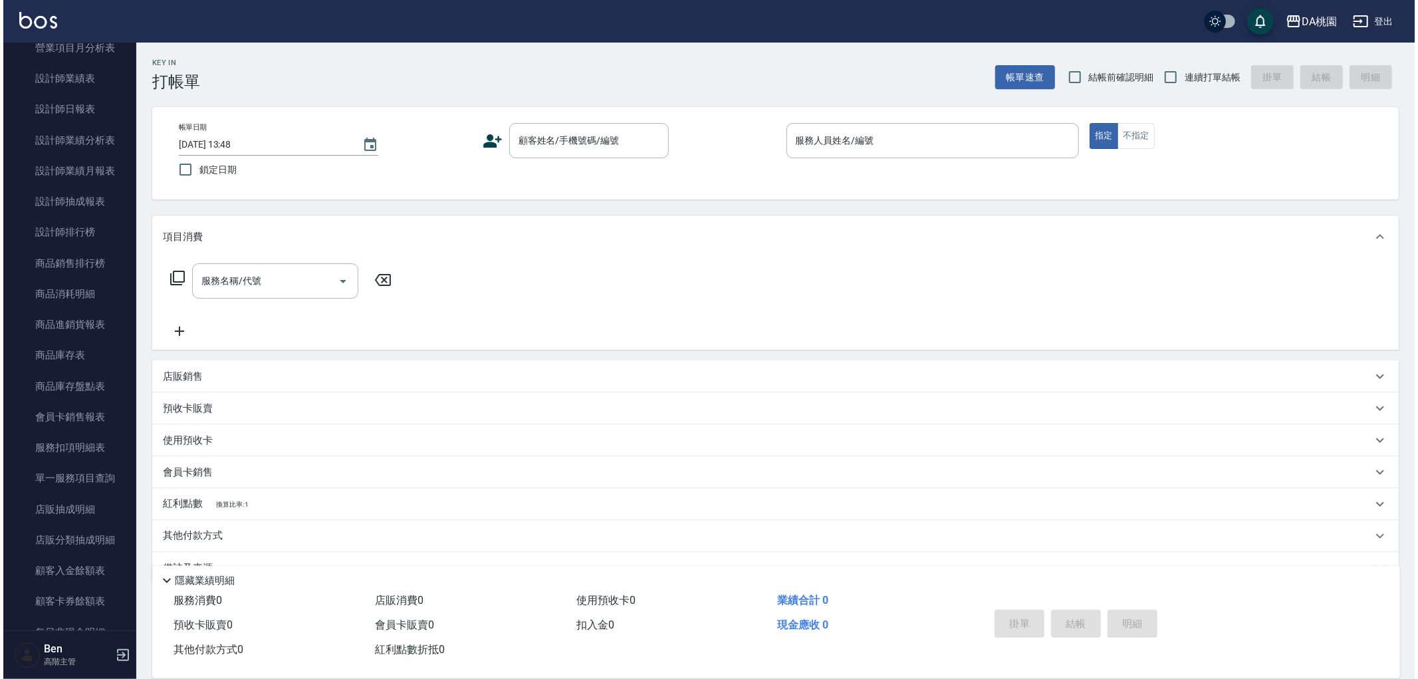
scroll to position [590, 0]
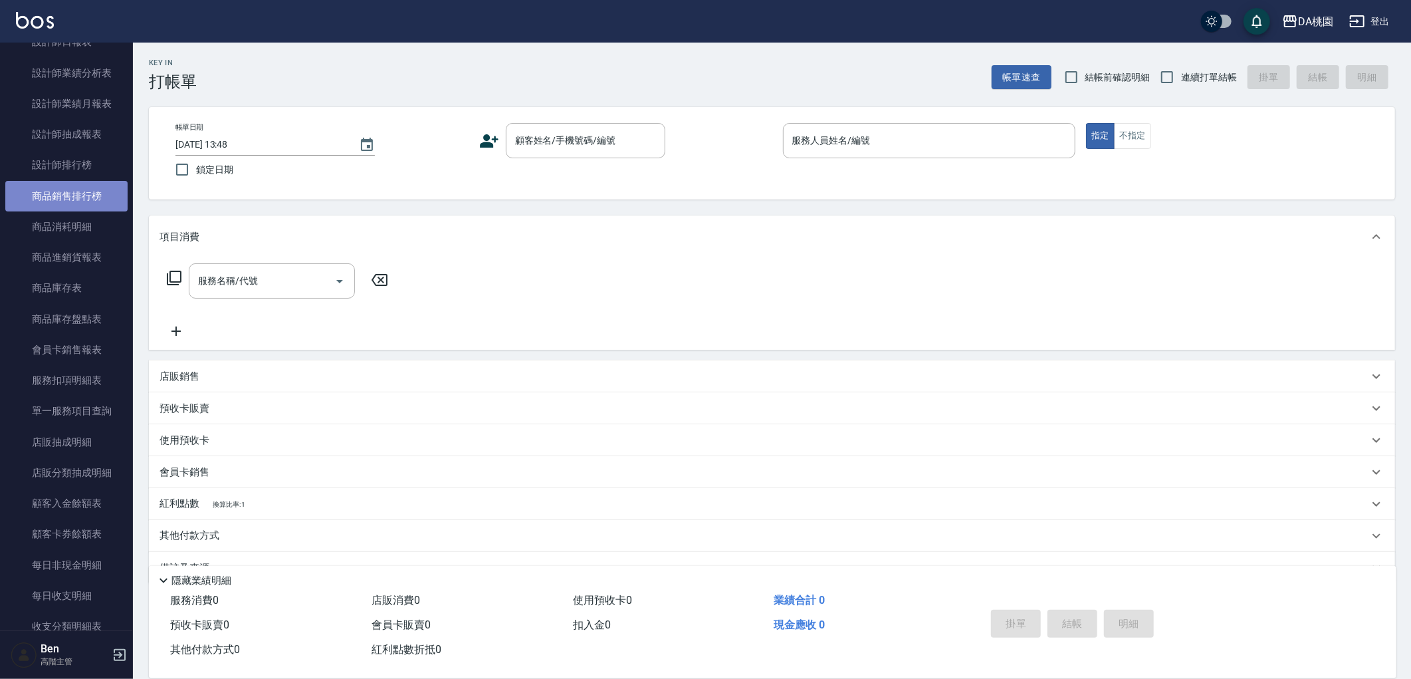
click at [71, 209] on link "商品銷售排行榜" at bounding box center [66, 196] width 122 height 31
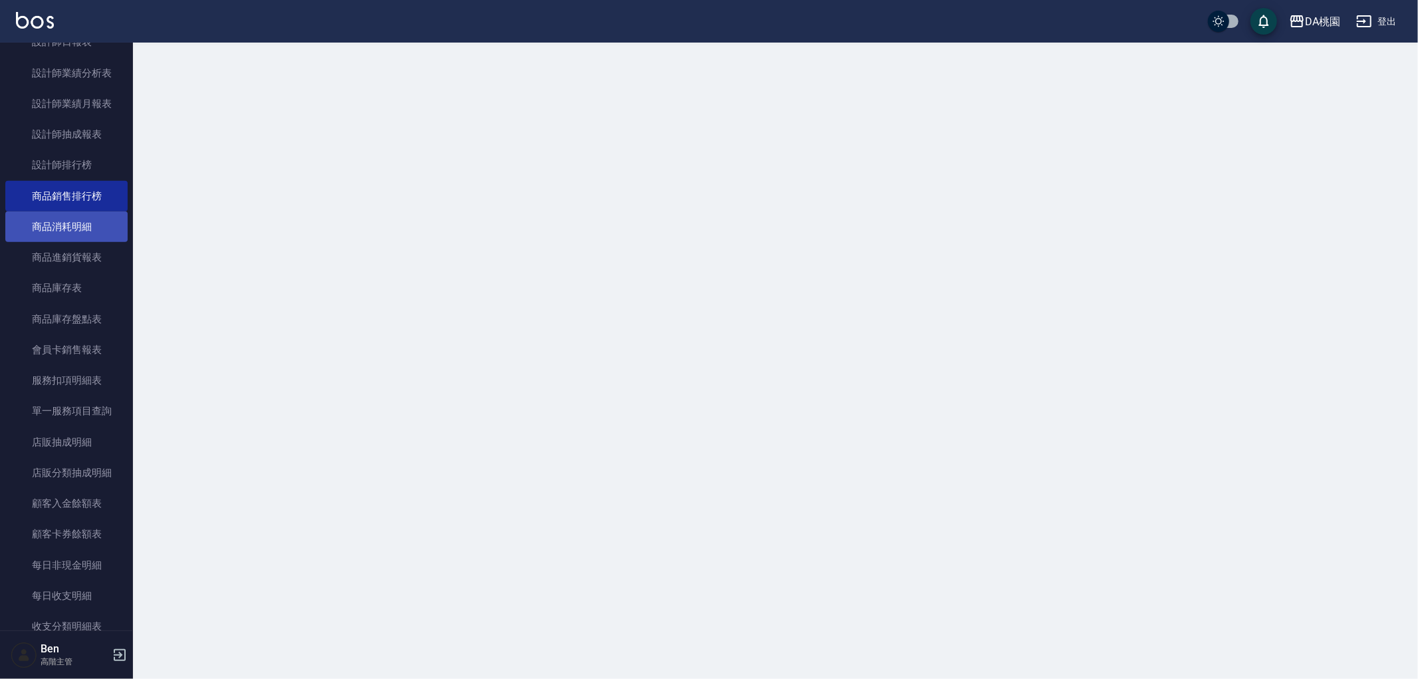
click at [69, 223] on link "商品消耗明細" at bounding box center [66, 226] width 122 height 31
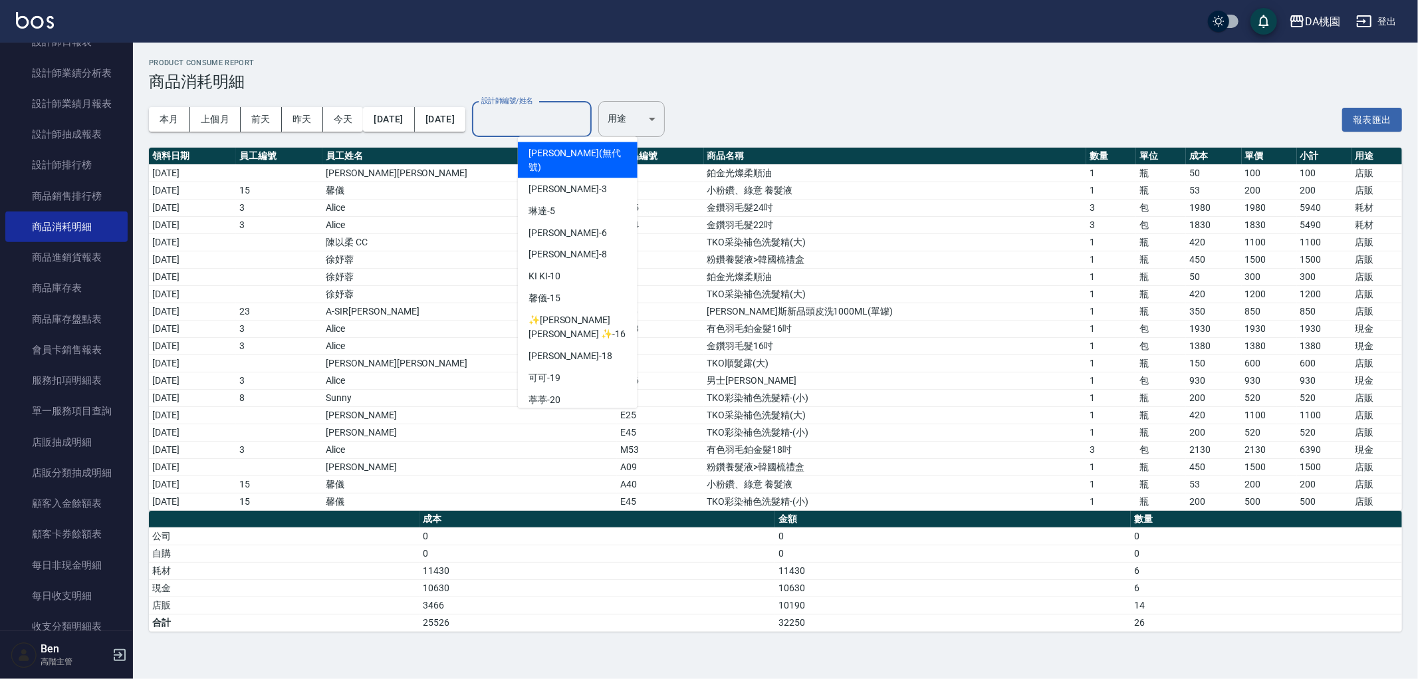
drag, startPoint x: 629, startPoint y: 129, endPoint x: 665, endPoint y: 140, distance: 37.0
click at [586, 130] on input "設計師編號/姓名" at bounding box center [532, 119] width 108 height 23
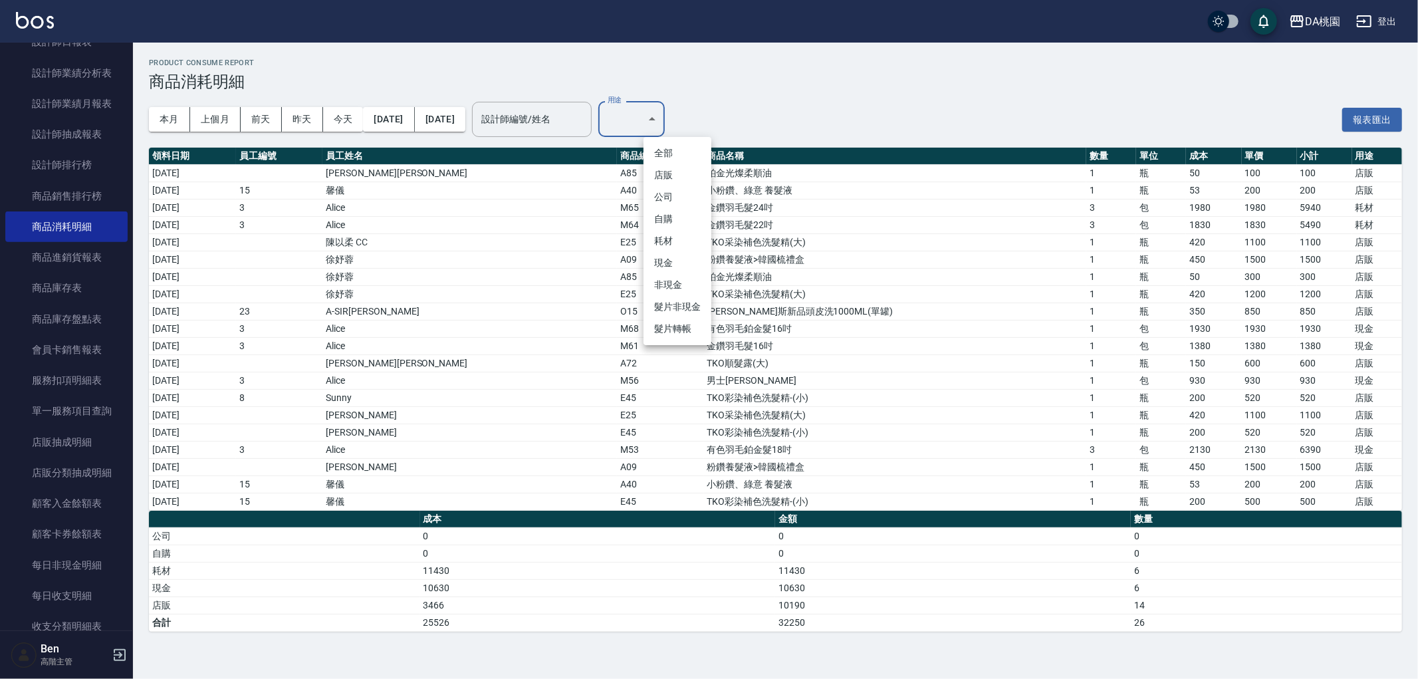
click at [652, 117] on body "DA桃園 登出 櫃檯作業 打帳單 帳單列表 掛單列表 座位開單 營業儀表板 現金收支登錄 高階收支登錄 材料自購登錄 每日結帳 排班表 現場電腦打卡 掃碼打卡…" at bounding box center [709, 339] width 1418 height 679
drag, startPoint x: 675, startPoint y: 242, endPoint x: 665, endPoint y: 235, distance: 12.4
click at [675, 241] on li "耗材" at bounding box center [677, 241] width 68 height 22
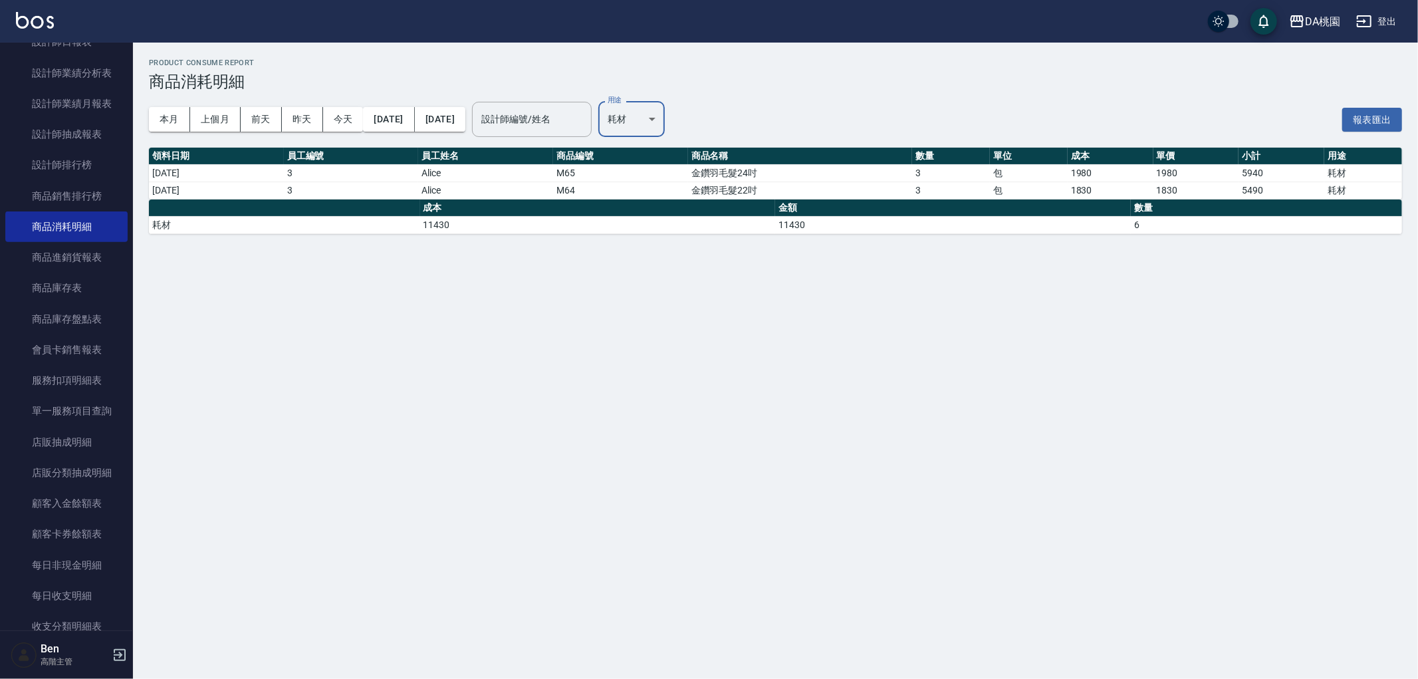
click at [679, 128] on body "DA桃園 登出 櫃檯作業 打帳單 帳單列表 掛單列表 座位開單 營業儀表板 現金收支登錄 高階收支登錄 材料自購登錄 每日結帳 排班表 現場電腦打卡 掃碼打卡…" at bounding box center [709, 339] width 1418 height 679
click at [665, 260] on li "現金" at bounding box center [677, 263] width 68 height 22
type input "現金"
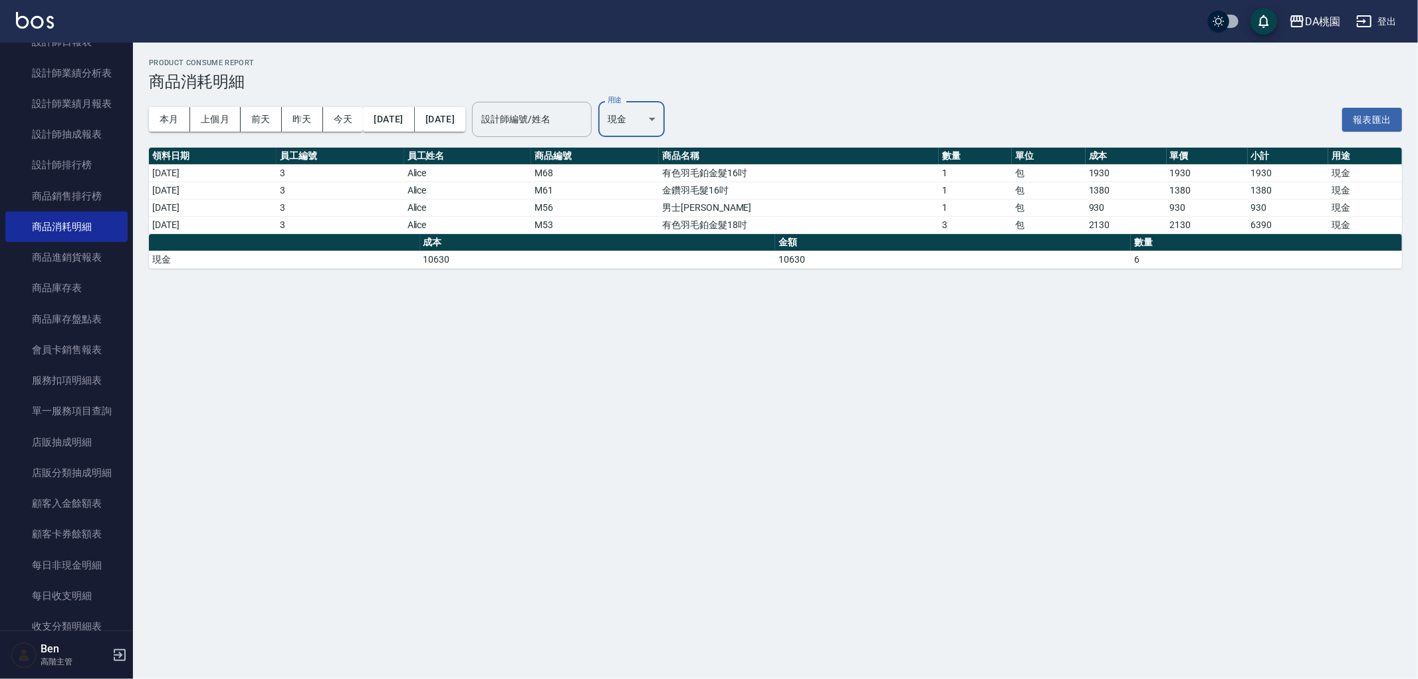
click at [677, 122] on body "DA桃園 登出 櫃檯作業 打帳單 帳單列表 掛單列表 座位開單 營業儀表板 現金收支登錄 高階收支登錄 材料自購登錄 每日結帳 排班表 現場電腦打卡 掃碼打卡…" at bounding box center [709, 339] width 1418 height 679
click at [748, 523] on div at bounding box center [709, 339] width 1418 height 679
